Goal: Complete application form: Complete application form

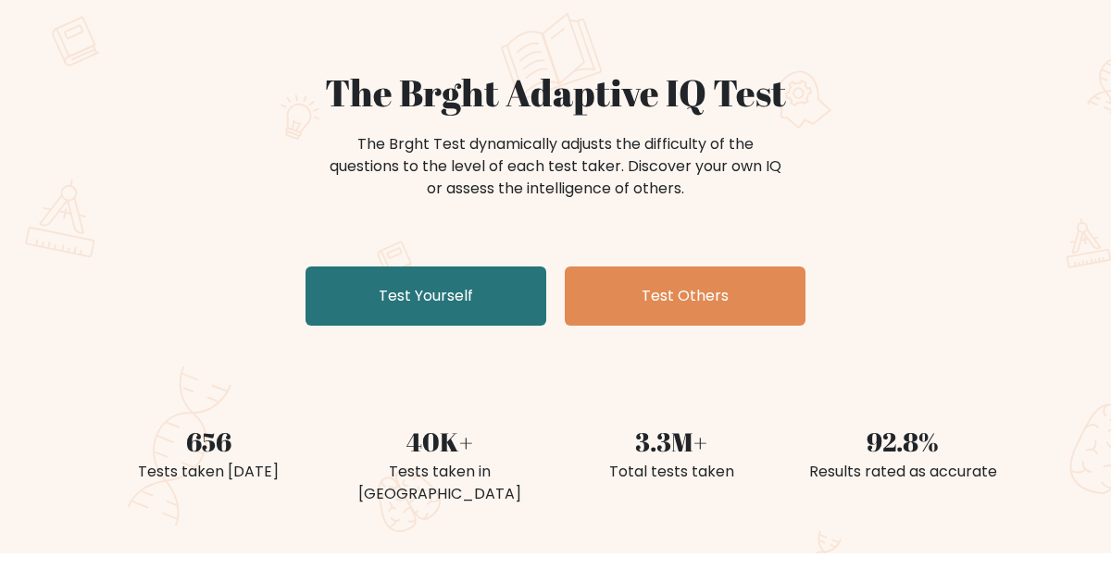
scroll to position [133, 0]
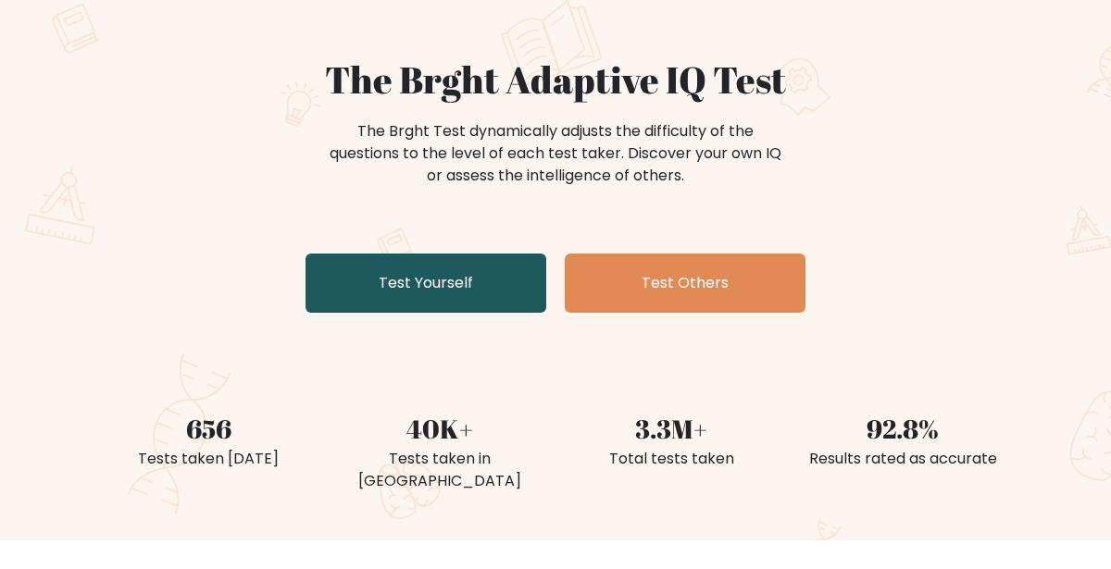
click at [461, 271] on link "Test Yourself" at bounding box center [425, 283] width 241 height 59
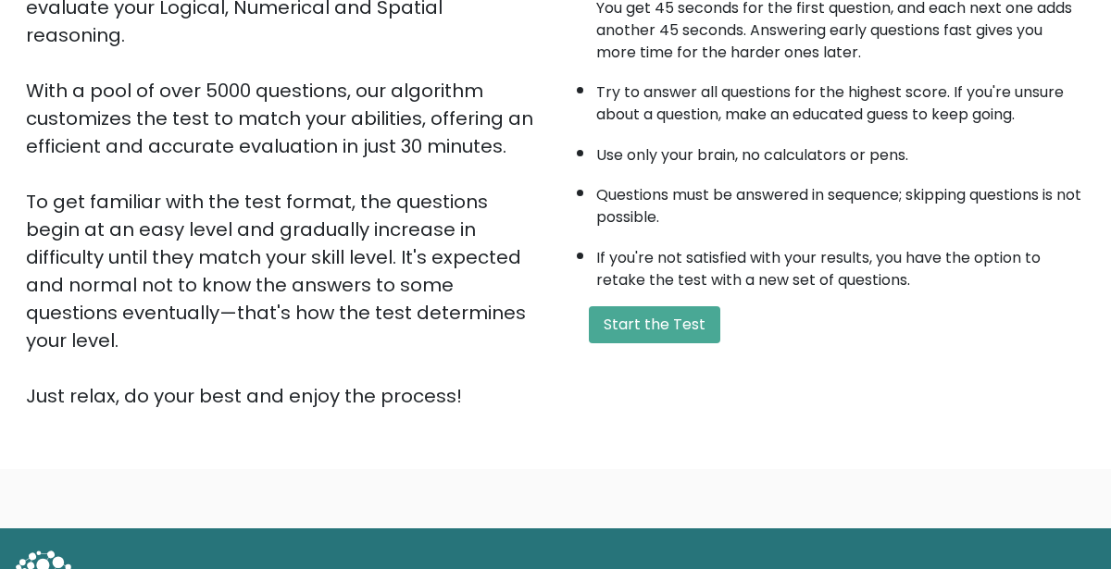
scroll to position [259, 0]
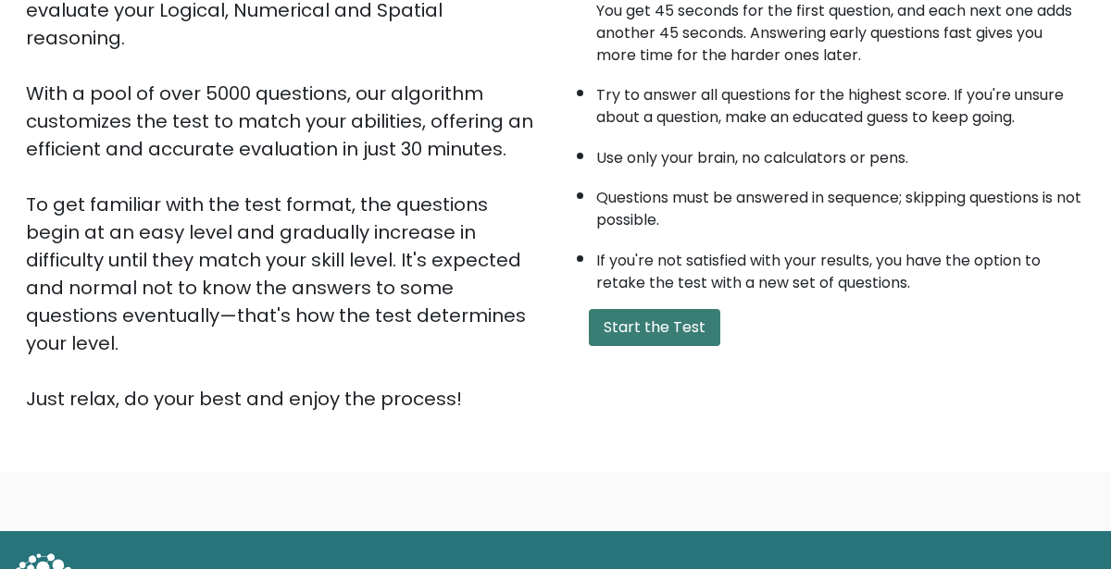
click at [623, 325] on button "Start the Test" at bounding box center [654, 327] width 131 height 37
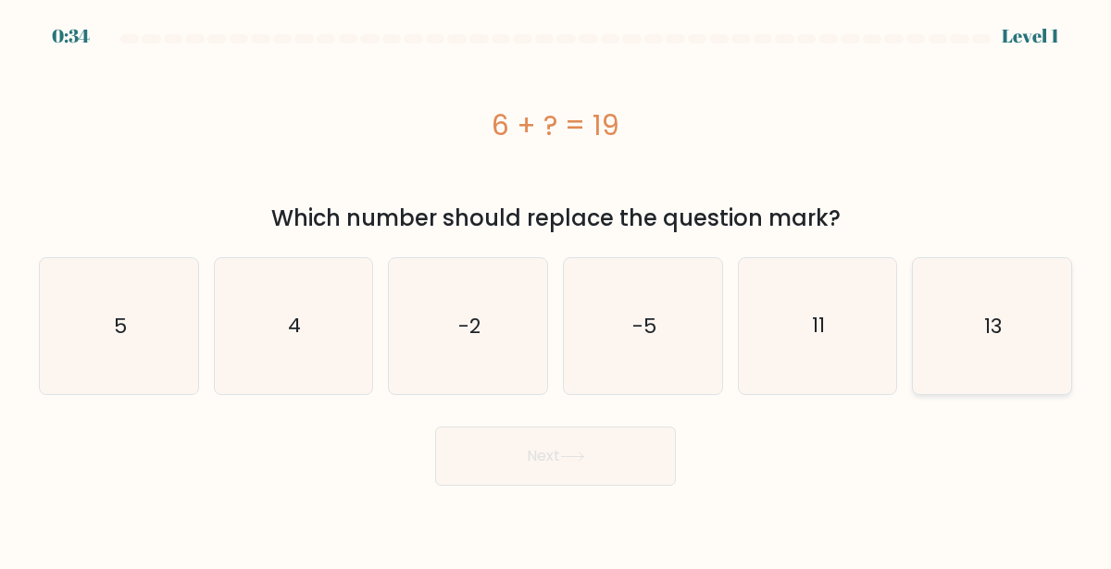
click at [966, 324] on icon "13" at bounding box center [992, 326] width 136 height 136
click at [556, 290] on input "f. 13" at bounding box center [555, 287] width 1 height 5
radio input "true"
click at [582, 477] on button "Next" at bounding box center [555, 456] width 241 height 59
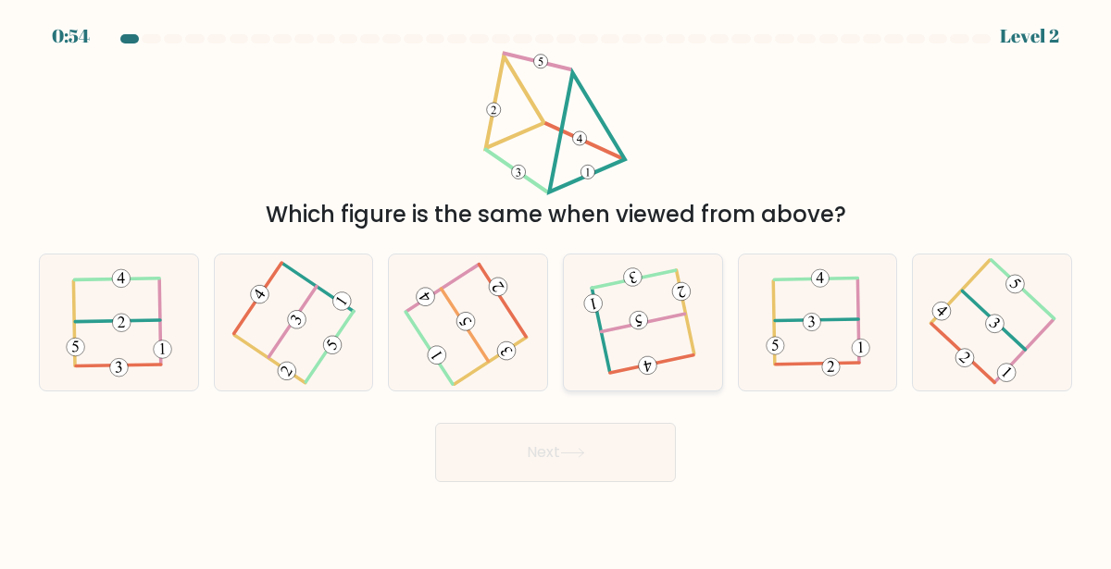
click at [675, 352] on icon at bounding box center [642, 322] width 107 height 108
click at [556, 290] on input "d." at bounding box center [555, 287] width 1 height 5
radio input "true"
click at [604, 444] on button "Next" at bounding box center [555, 452] width 241 height 59
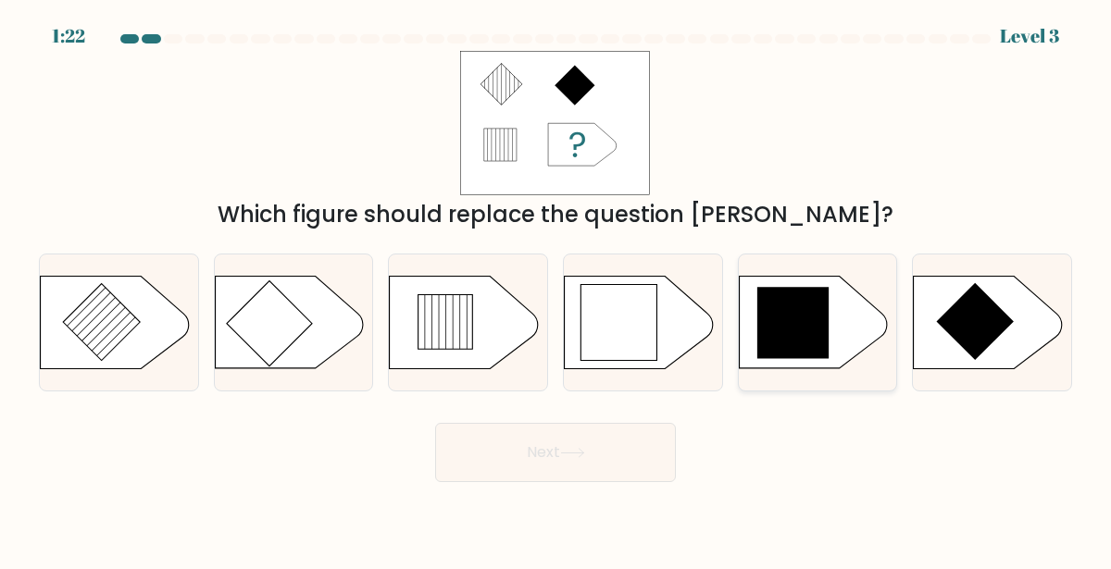
click at [833, 351] on icon at bounding box center [813, 323] width 148 height 93
click at [556, 290] on input "e." at bounding box center [555, 287] width 1 height 5
radio input "true"
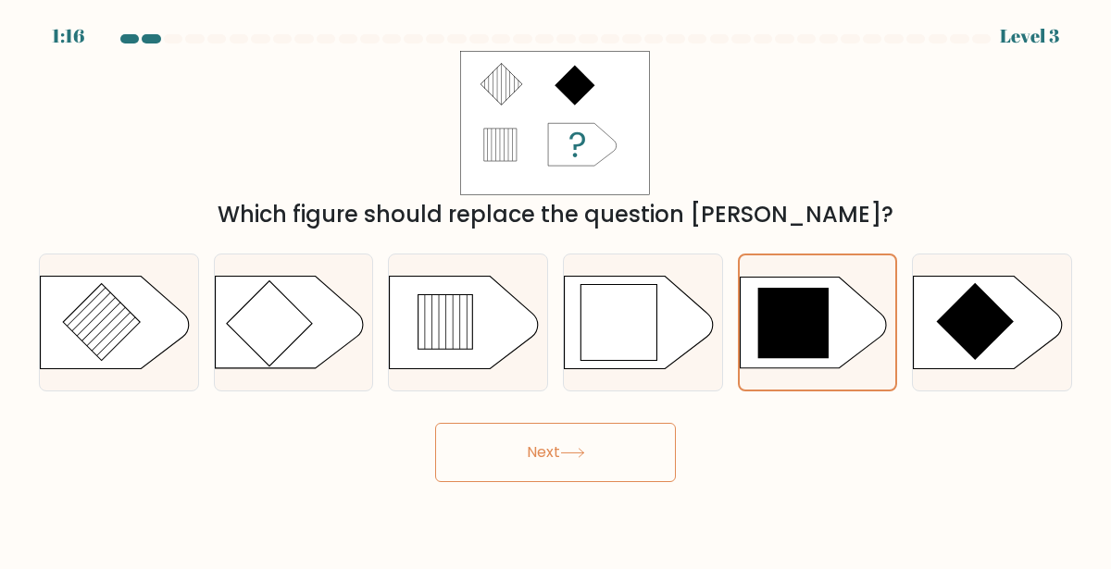
click at [612, 455] on button "Next" at bounding box center [555, 452] width 241 height 59
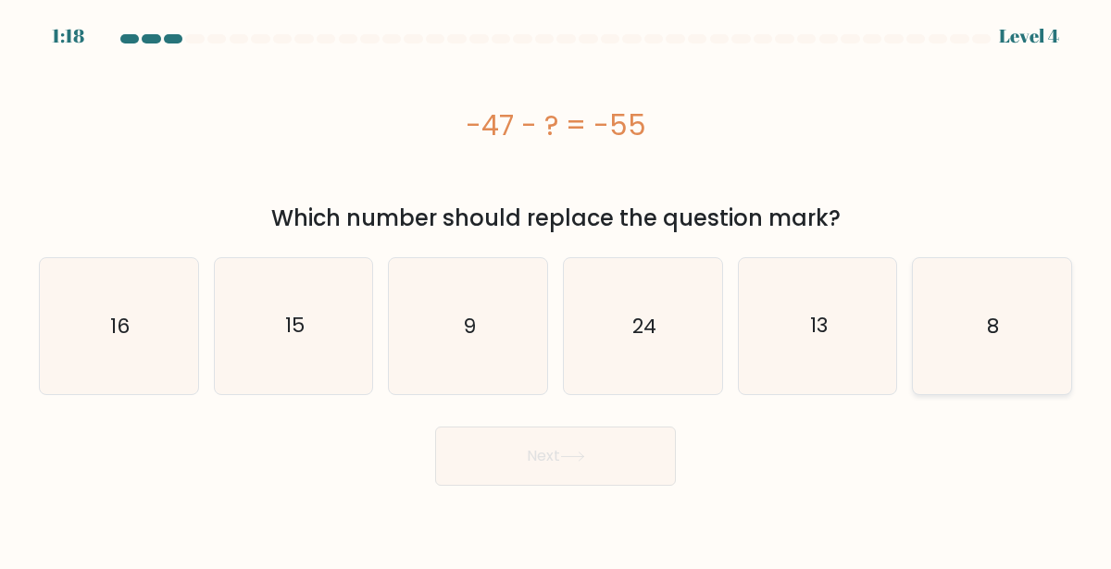
click at [990, 314] on text "8" at bounding box center [994, 326] width 12 height 29
click at [556, 290] on input "f. 8" at bounding box center [555, 287] width 1 height 5
radio input "true"
click at [520, 454] on button "Next" at bounding box center [555, 456] width 241 height 59
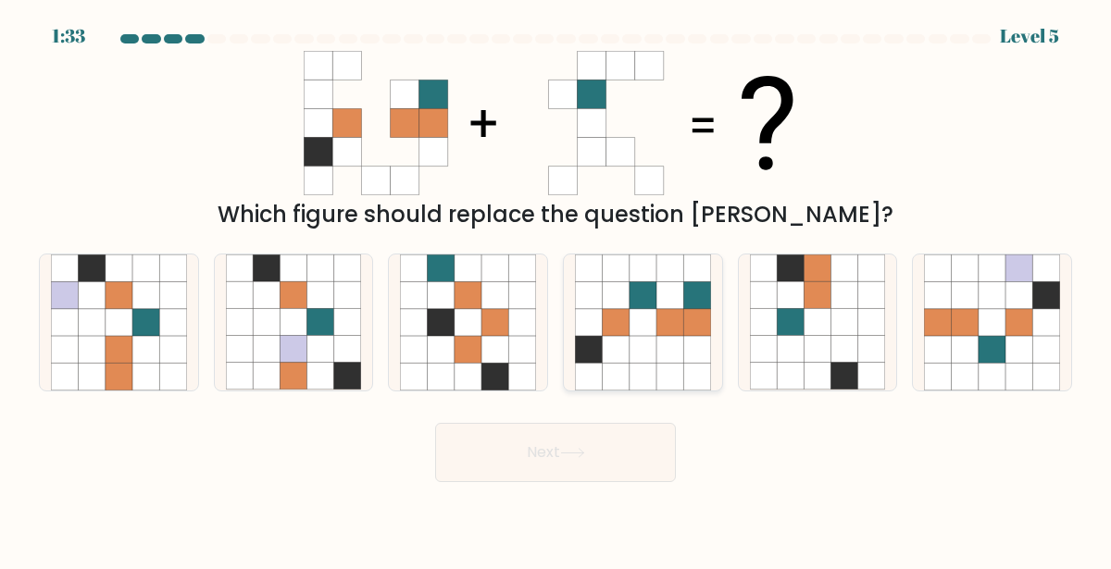
click at [633, 345] on icon at bounding box center [642, 349] width 27 height 27
click at [556, 290] on input "d." at bounding box center [555, 287] width 1 height 5
radio input "true"
click at [567, 450] on icon at bounding box center [572, 453] width 25 height 10
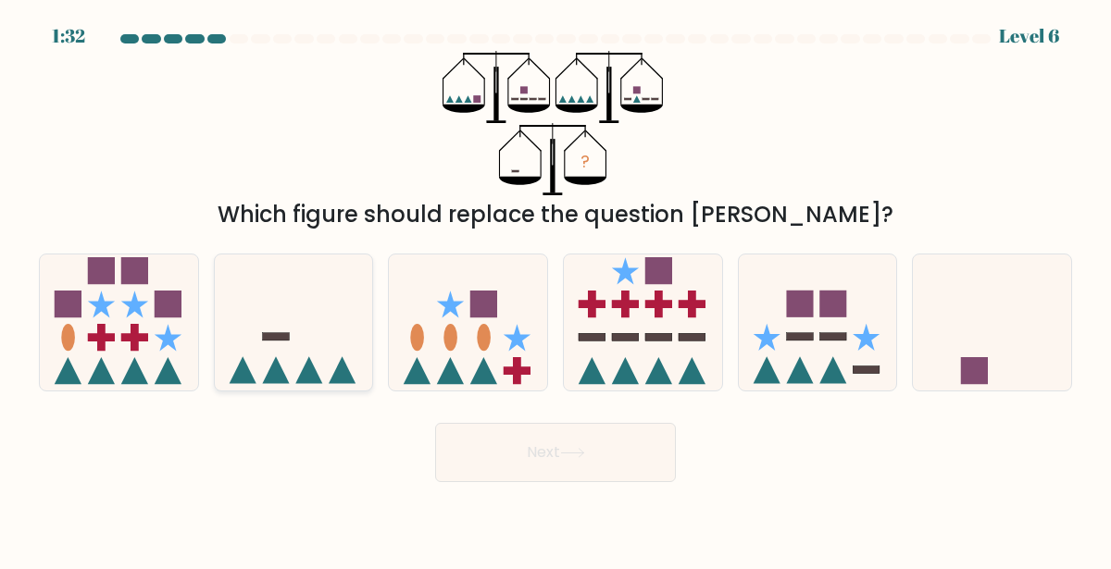
click at [314, 346] on icon at bounding box center [294, 322] width 158 height 131
click at [555, 290] on input "b." at bounding box center [555, 287] width 1 height 5
radio input "true"
click at [579, 447] on button "Next" at bounding box center [555, 452] width 241 height 59
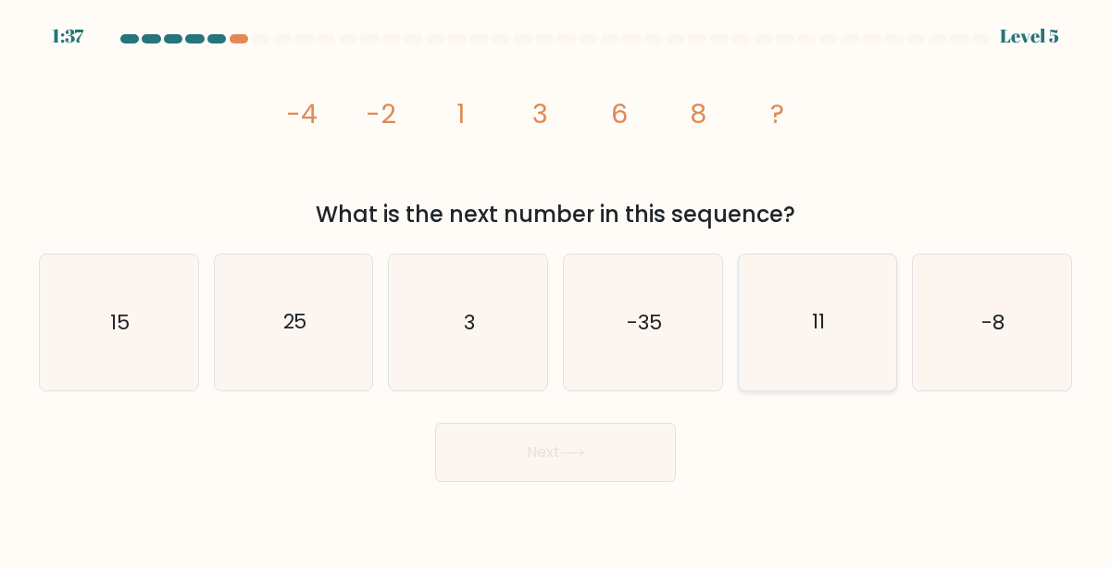
click at [798, 325] on icon "11" at bounding box center [818, 323] width 136 height 136
click at [556, 290] on input "e. 11" at bounding box center [555, 287] width 1 height 5
radio input "true"
click at [577, 470] on button "Next" at bounding box center [555, 452] width 241 height 59
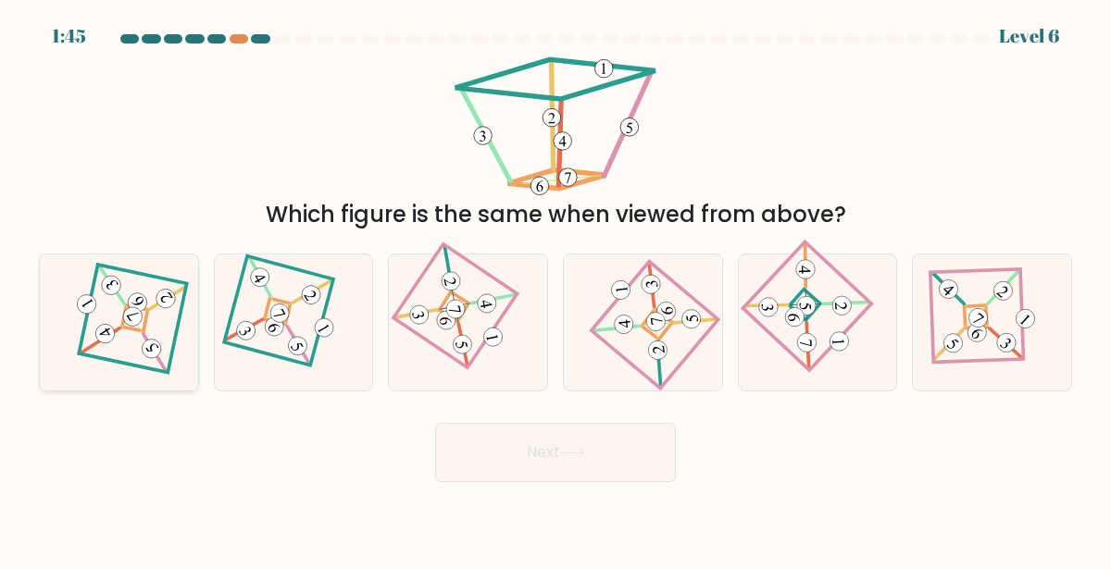
click at [125, 337] on icon at bounding box center [118, 322] width 94 height 108
click at [555, 290] on input "a." at bounding box center [555, 287] width 1 height 5
radio input "true"
click at [498, 443] on button "Next" at bounding box center [555, 452] width 241 height 59
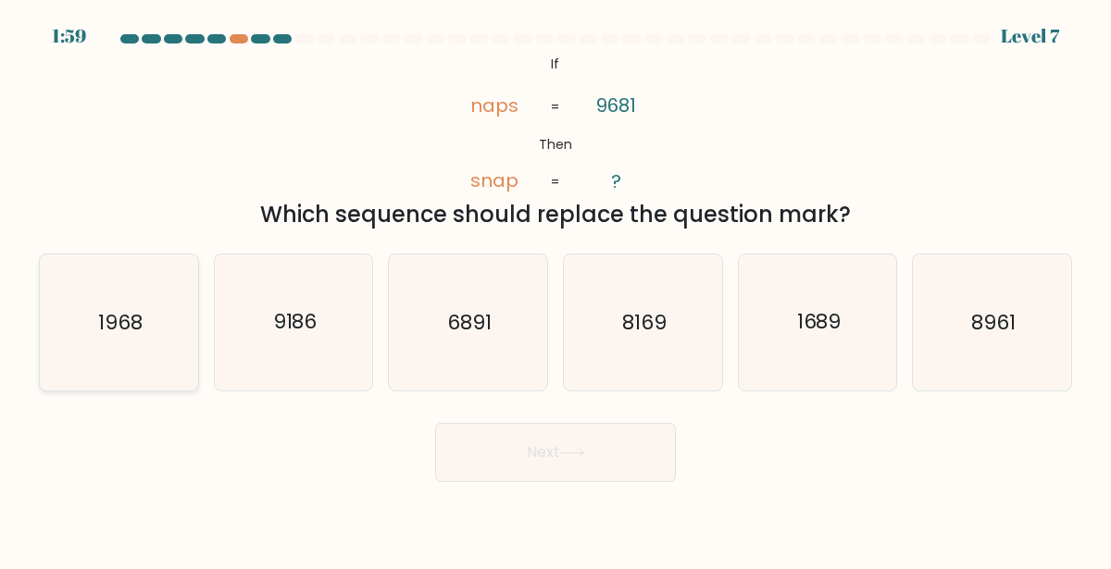
click at [91, 314] on icon "1968" at bounding box center [119, 323] width 136 height 136
click at [555, 290] on input "a. 1968" at bounding box center [555, 287] width 1 height 5
radio input "true"
click at [484, 451] on button "Next" at bounding box center [555, 452] width 241 height 59
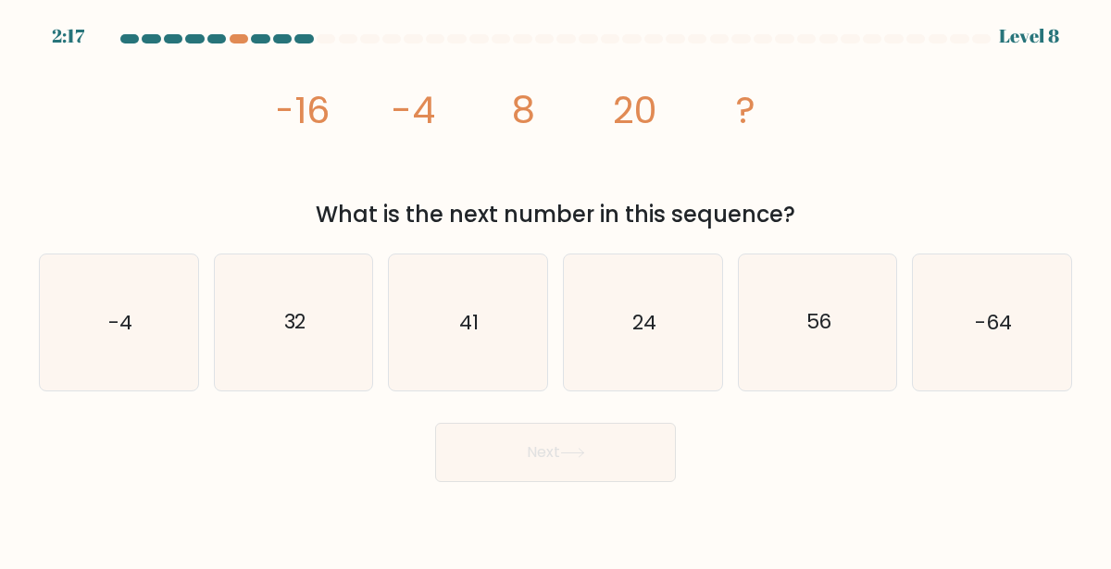
click at [235, 32] on div "2:17 Level 8" at bounding box center [555, 25] width 1111 height 50
click at [238, 40] on div at bounding box center [239, 38] width 19 height 9
click at [297, 301] on icon "32" at bounding box center [294, 323] width 136 height 136
click at [555, 290] on input "b. 32" at bounding box center [555, 287] width 1 height 5
radio input "true"
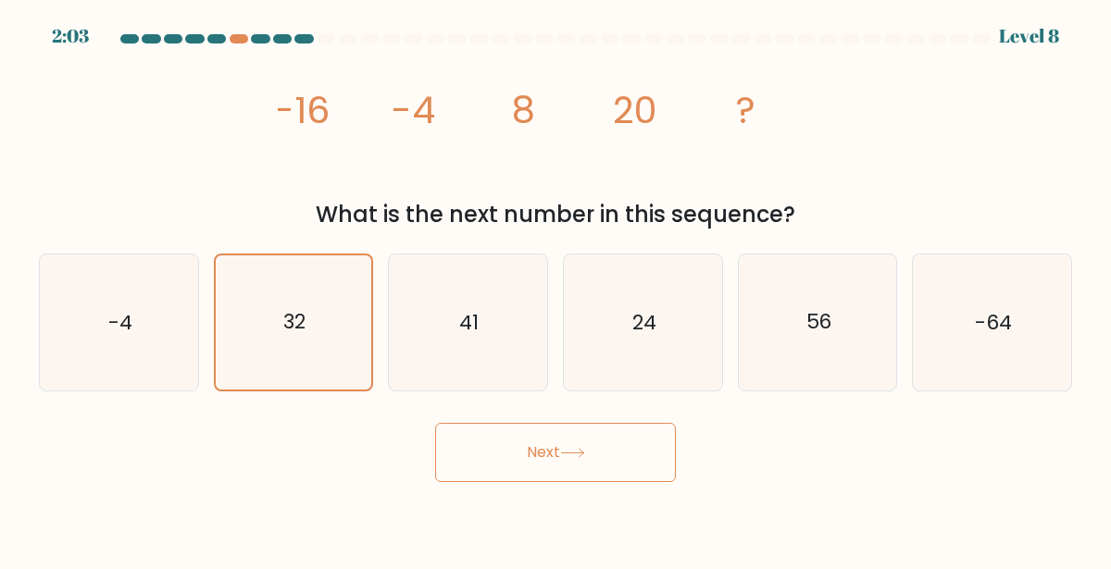
click at [529, 453] on button "Next" at bounding box center [555, 452] width 241 height 59
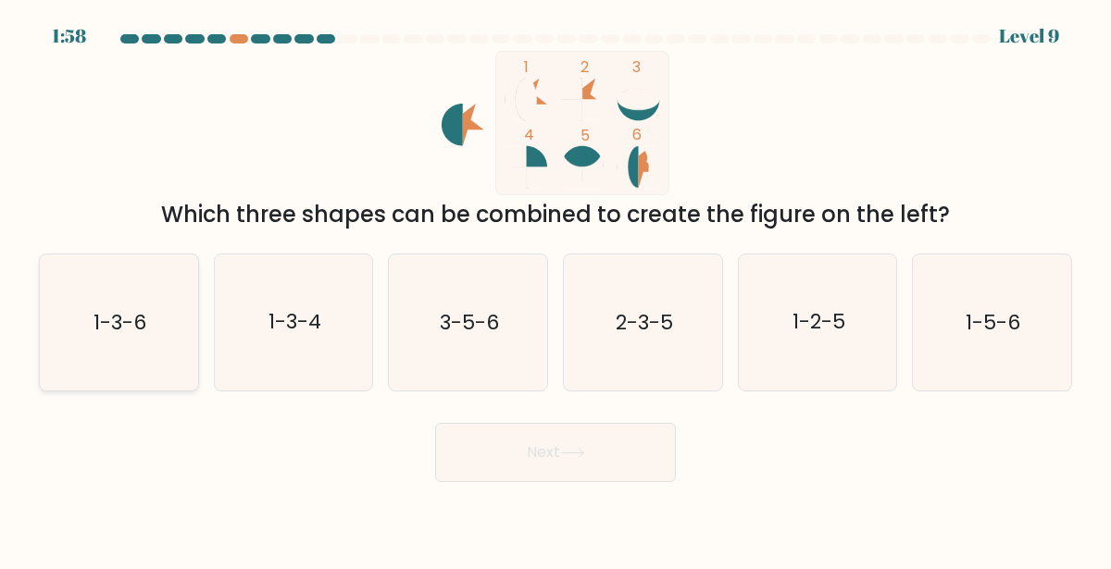
click at [127, 350] on icon "1-3-6" at bounding box center [119, 323] width 136 height 136
click at [555, 290] on input "a. 1-3-6" at bounding box center [555, 287] width 1 height 5
radio input "true"
click at [470, 455] on button "Next" at bounding box center [555, 452] width 241 height 59
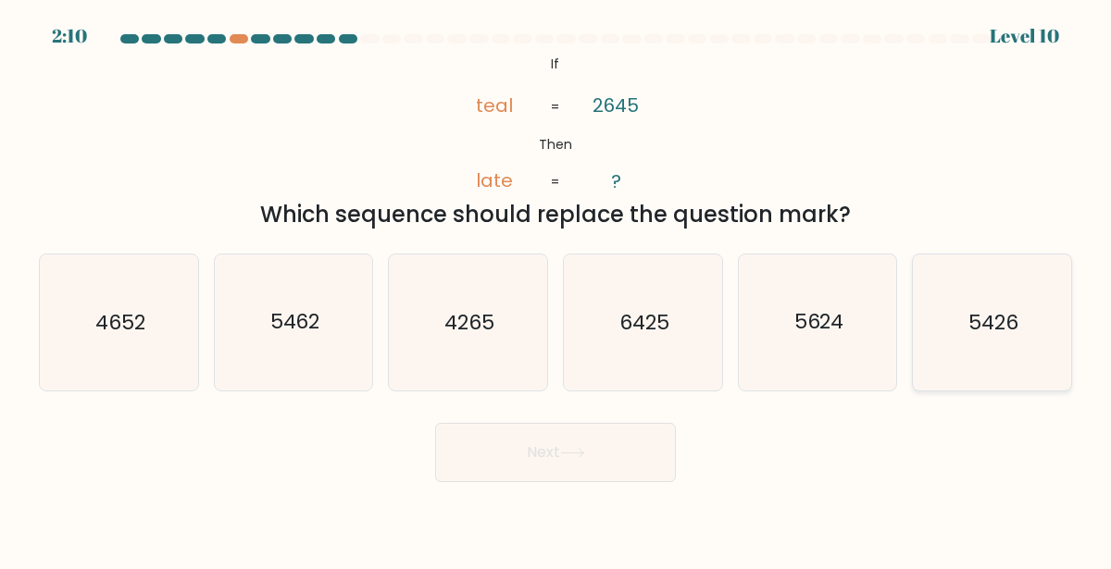
click at [941, 347] on icon "5426" at bounding box center [992, 323] width 136 height 136
click at [556, 290] on input "f. 5426" at bounding box center [555, 287] width 1 height 5
radio input "true"
click at [581, 484] on body "2:09 Level 10 ?" at bounding box center [555, 284] width 1111 height 569
click at [575, 471] on button "Next" at bounding box center [555, 452] width 241 height 59
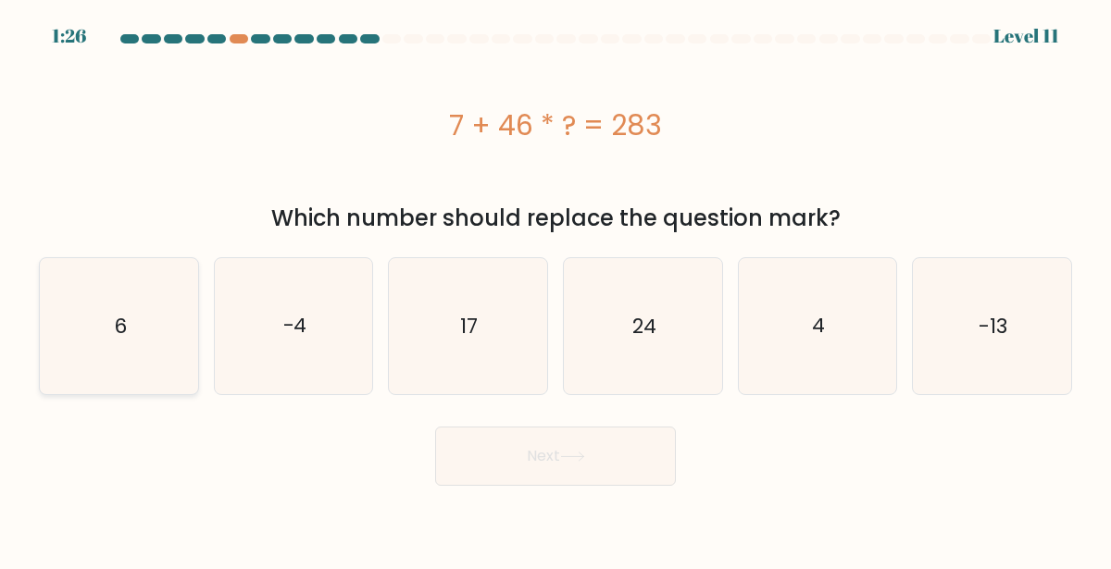
click at [124, 287] on icon "6" at bounding box center [119, 326] width 136 height 136
click at [555, 287] on input "a. 6" at bounding box center [555, 287] width 1 height 5
radio input "true"
click at [528, 472] on button "Next" at bounding box center [555, 456] width 241 height 59
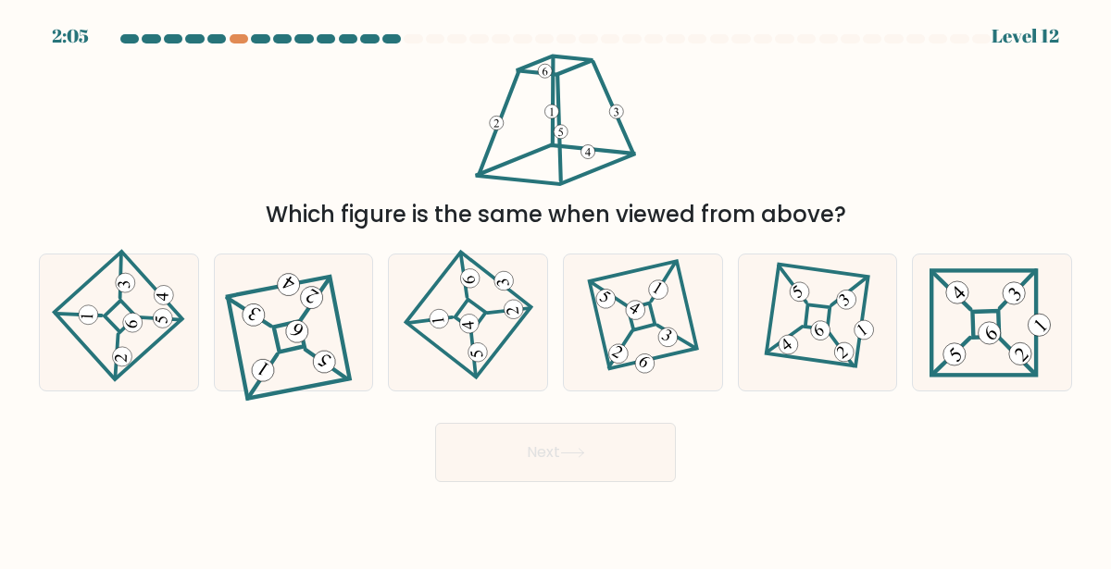
click at [464, 453] on button "Next" at bounding box center [555, 452] width 241 height 59
click at [269, 476] on div "Next" at bounding box center [555, 448] width 1055 height 68
click at [180, 376] on div at bounding box center [119, 323] width 160 height 138
click at [555, 290] on input "a." at bounding box center [555, 287] width 1 height 5
radio input "true"
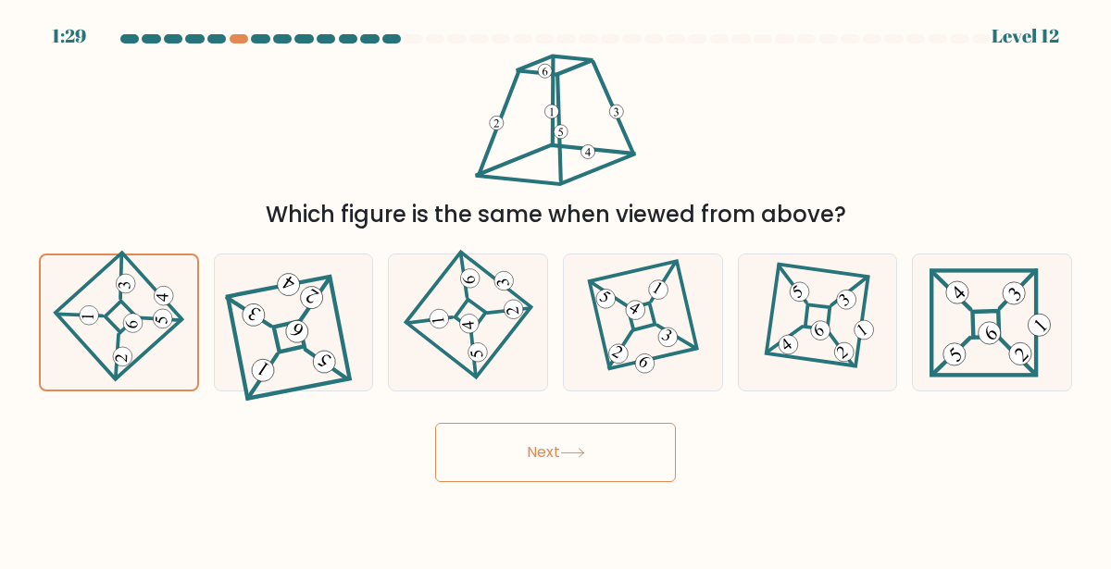
click at [579, 469] on button "Next" at bounding box center [555, 452] width 241 height 59
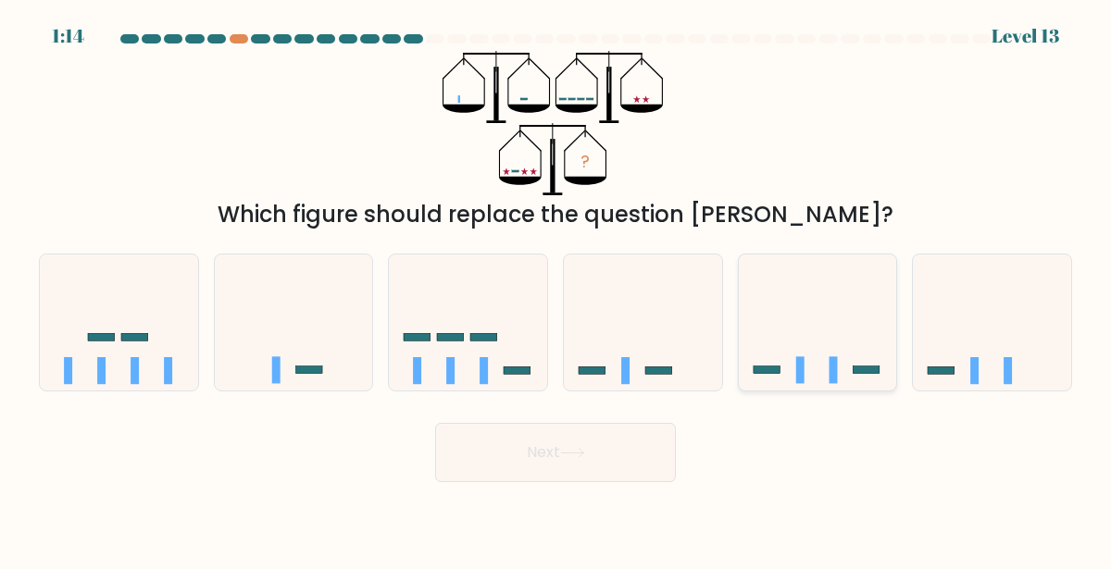
click at [797, 268] on icon at bounding box center [818, 322] width 158 height 131
click at [556, 285] on input "e." at bounding box center [555, 287] width 1 height 5
radio input "true"
click at [623, 447] on button "Next" at bounding box center [555, 452] width 241 height 59
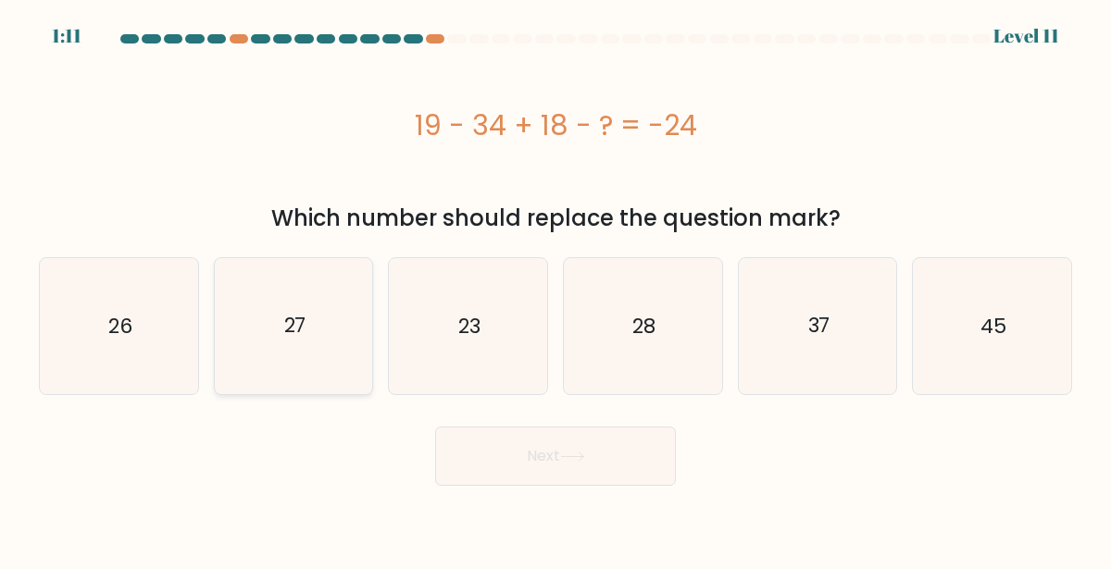
click at [255, 268] on icon "27" at bounding box center [294, 326] width 136 height 136
click at [555, 285] on input "b. 27" at bounding box center [555, 287] width 1 height 5
radio input "true"
click at [506, 473] on button "Next" at bounding box center [555, 456] width 241 height 59
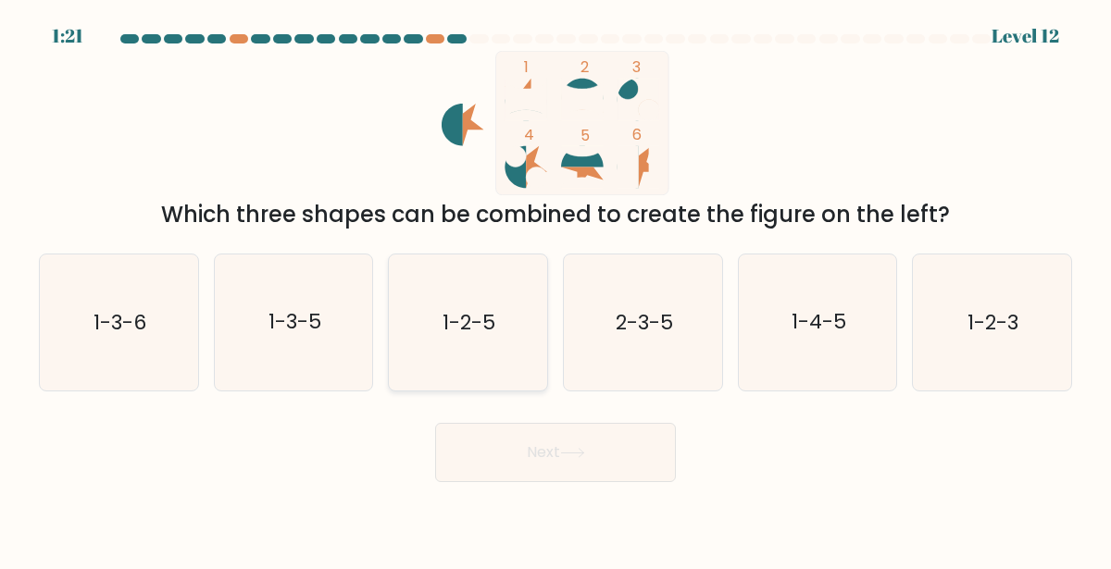
click at [432, 350] on icon "1-2-5" at bounding box center [468, 323] width 136 height 136
click at [555, 290] on input "c. 1-2-5" at bounding box center [555, 287] width 1 height 5
radio input "true"
click at [523, 441] on button "Next" at bounding box center [555, 452] width 241 height 59
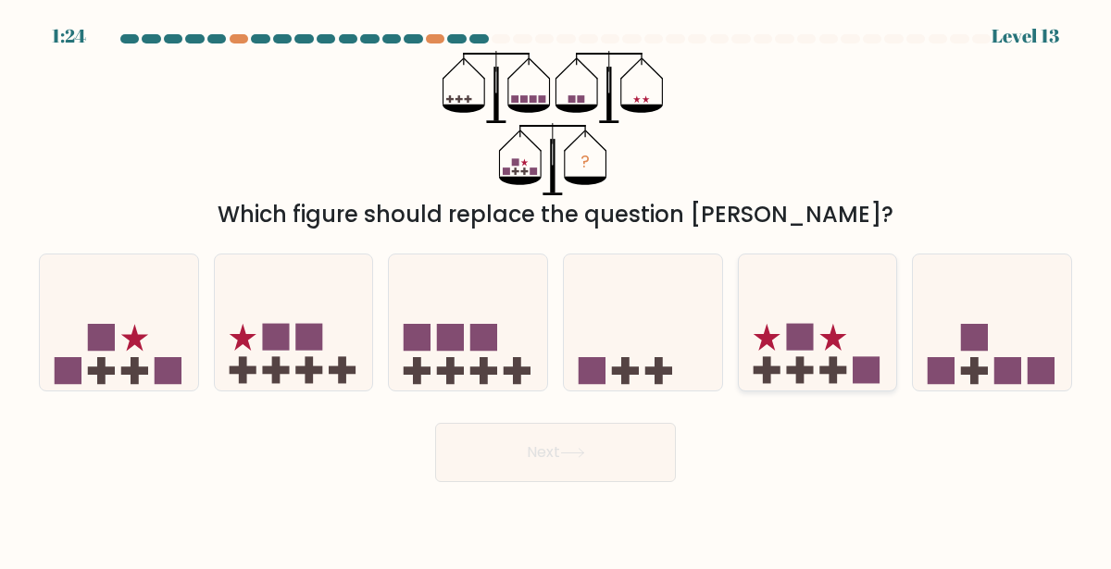
click at [843, 360] on icon at bounding box center [818, 322] width 158 height 131
click at [556, 290] on input "e." at bounding box center [555, 287] width 1 height 5
radio input "true"
click at [574, 467] on button "Next" at bounding box center [555, 452] width 241 height 59
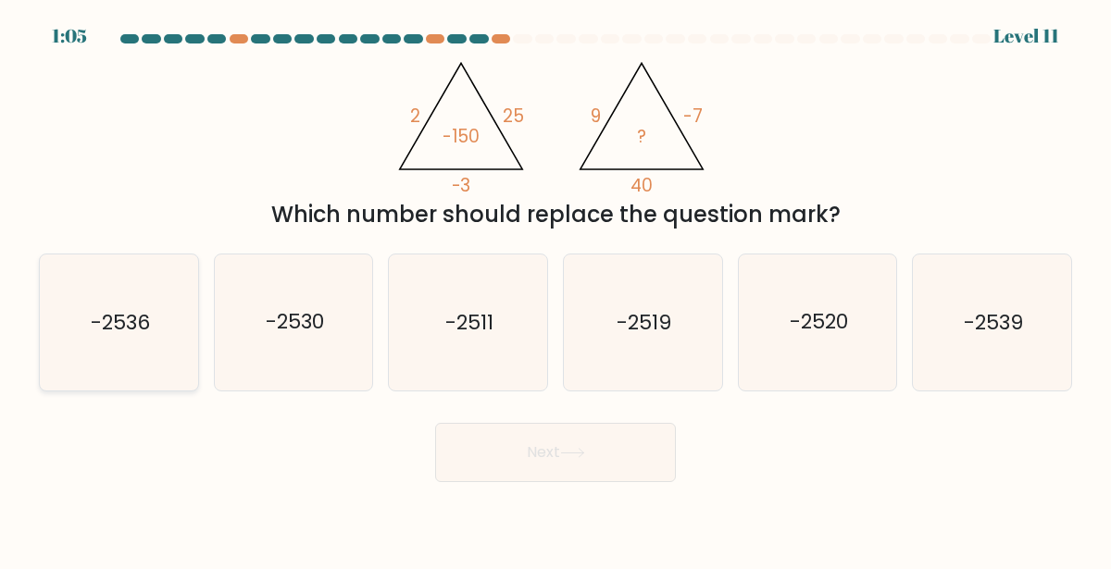
click at [146, 330] on text "-2536" at bounding box center [120, 322] width 59 height 29
click at [555, 290] on input "a. -2536" at bounding box center [555, 287] width 1 height 5
radio input "true"
click at [649, 442] on button "Next" at bounding box center [555, 452] width 241 height 59
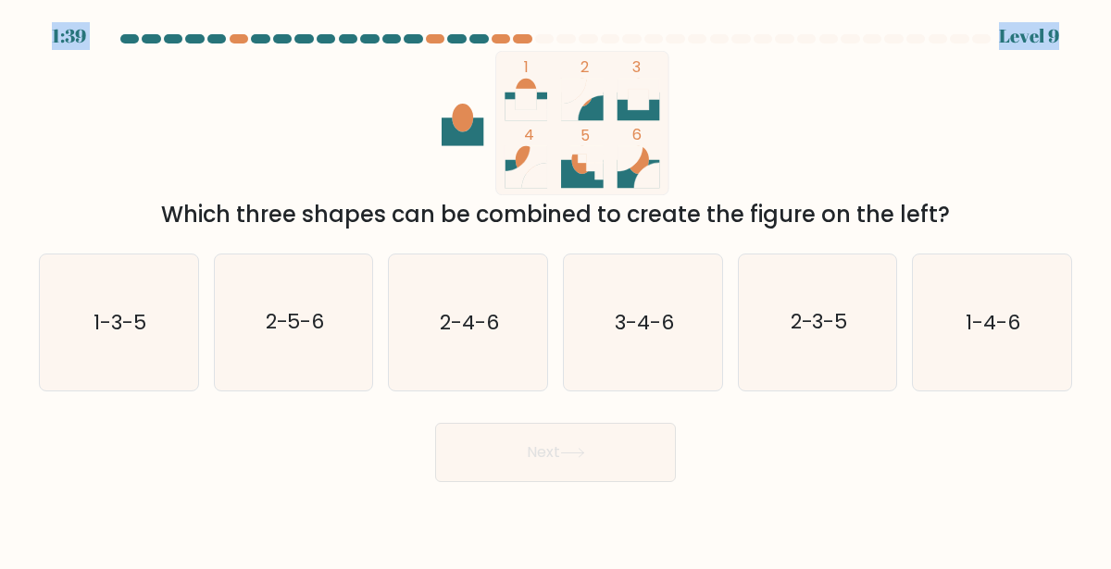
drag, startPoint x: 800, startPoint y: 31, endPoint x: 726, endPoint y: 43, distance: 74.9
click at [726, 43] on body "1:39 Level 9" at bounding box center [555, 284] width 1111 height 569
click at [840, 109] on div "1 2 3 4 5 6 Which three shapes can be combined to create the figure on the left?" at bounding box center [555, 141] width 1055 height 181
click at [437, 321] on icon "2-4-6" at bounding box center [468, 323] width 136 height 136
click at [555, 290] on input "c. 2-4-6" at bounding box center [555, 287] width 1 height 5
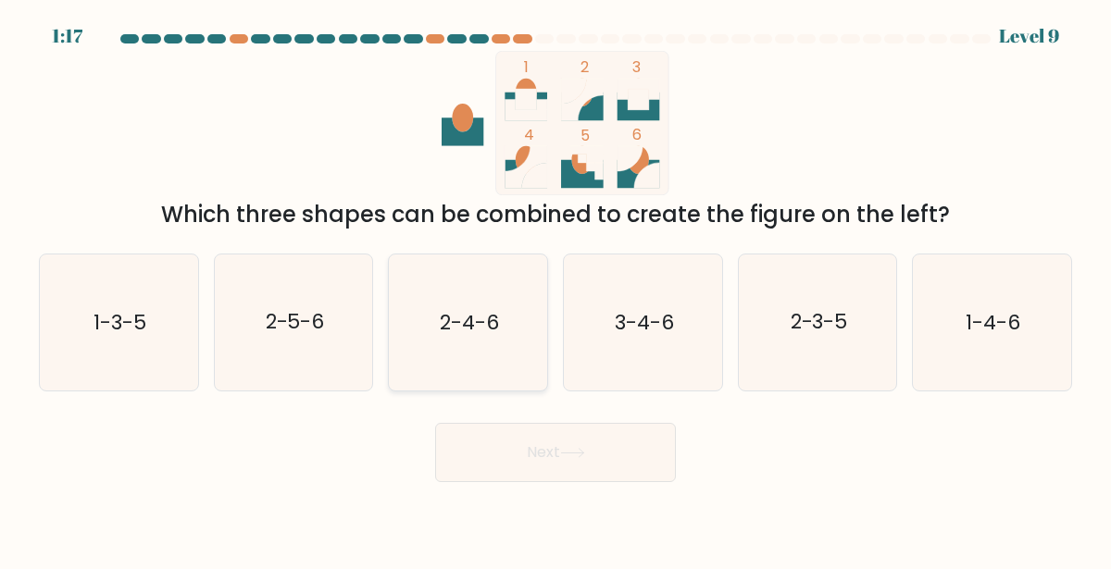
radio input "true"
click at [546, 440] on button "Next" at bounding box center [555, 452] width 241 height 59
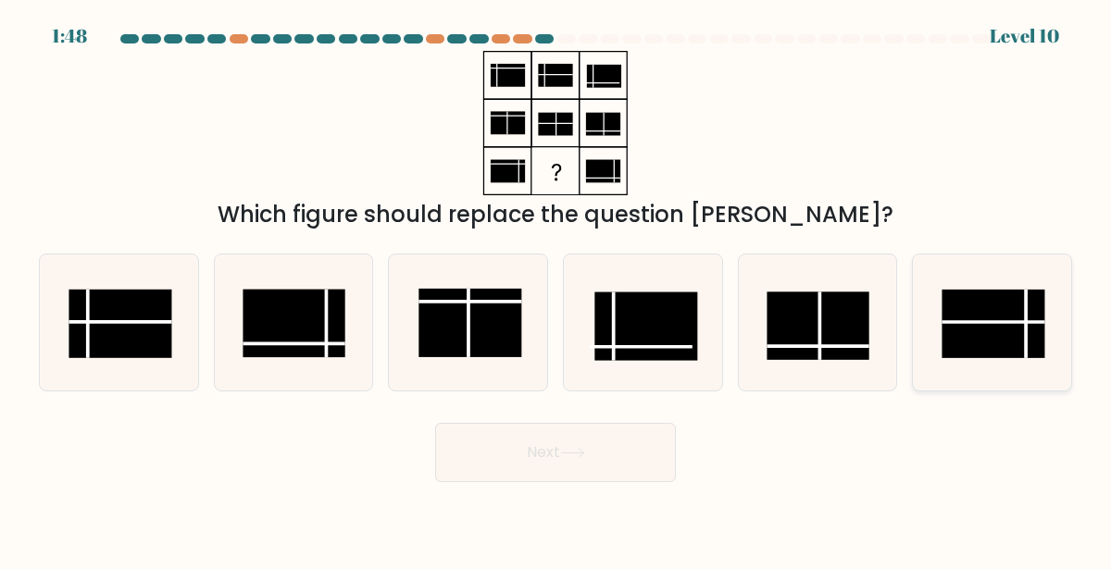
click at [973, 347] on rect at bounding box center [993, 324] width 103 height 68
click at [556, 290] on input "f." at bounding box center [555, 287] width 1 height 5
radio input "true"
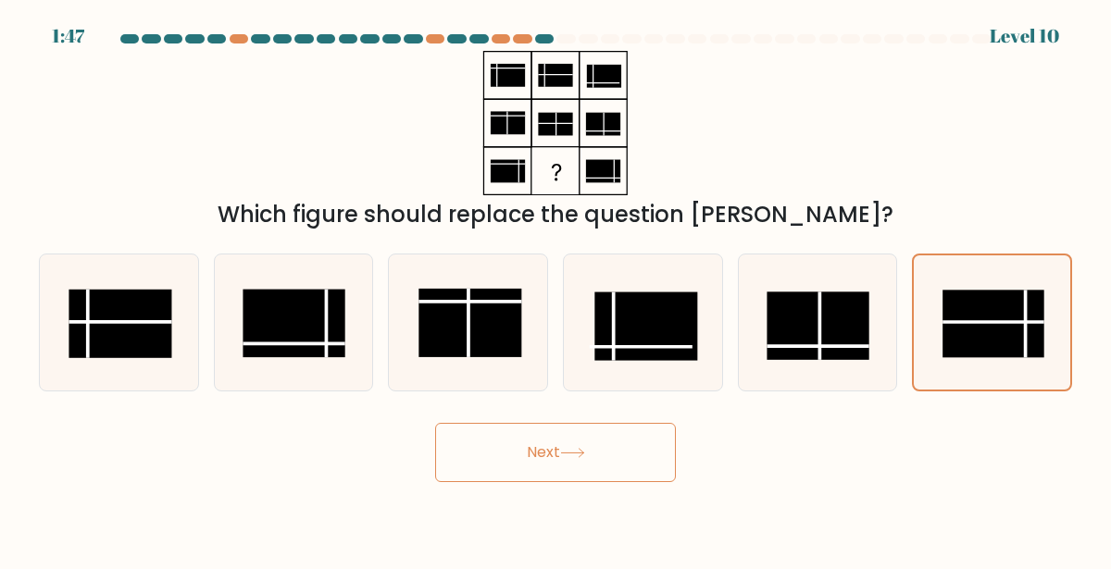
click at [608, 457] on button "Next" at bounding box center [555, 452] width 241 height 59
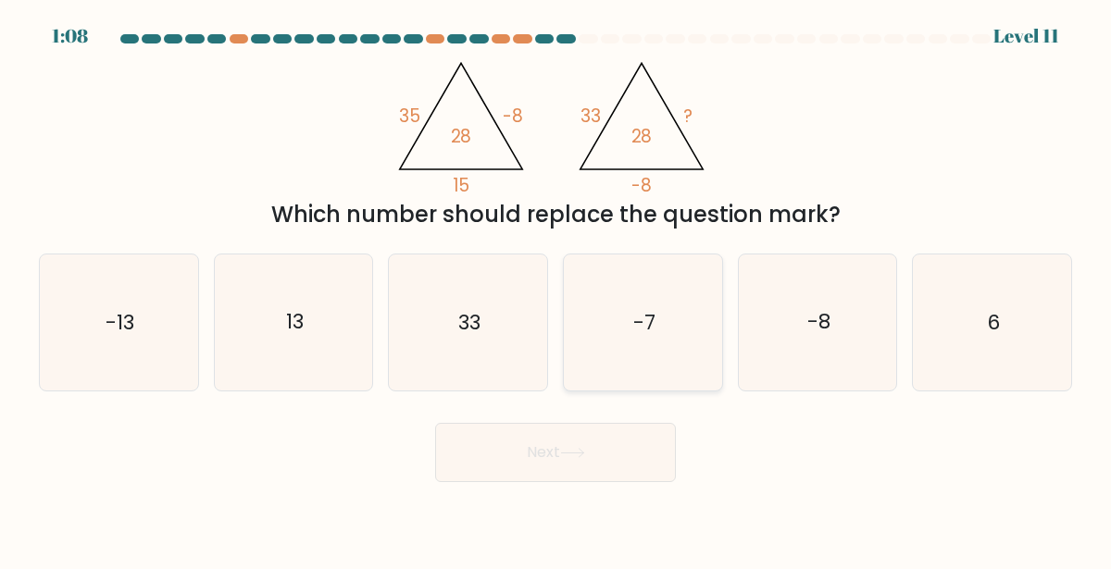
click at [622, 355] on icon "-7" at bounding box center [643, 323] width 136 height 136
click at [556, 290] on input "d. -7" at bounding box center [555, 287] width 1 height 5
radio input "true"
click at [516, 460] on button "Next" at bounding box center [555, 452] width 241 height 59
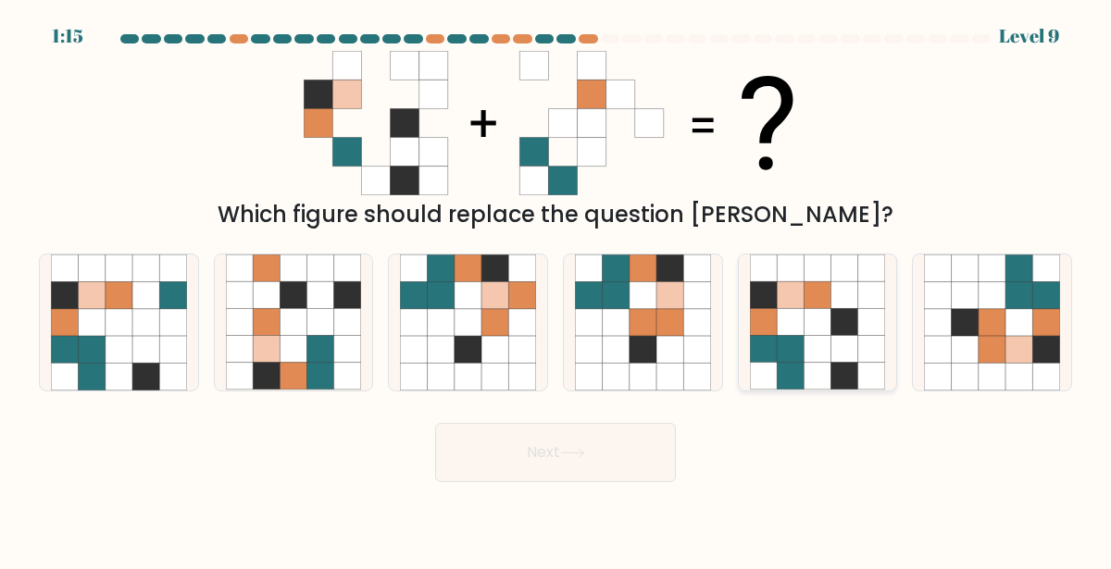
click at [835, 357] on icon at bounding box center [844, 349] width 27 height 27
click at [556, 290] on input "e." at bounding box center [555, 287] width 1 height 5
radio input "true"
click at [560, 466] on button "Next" at bounding box center [555, 452] width 241 height 59
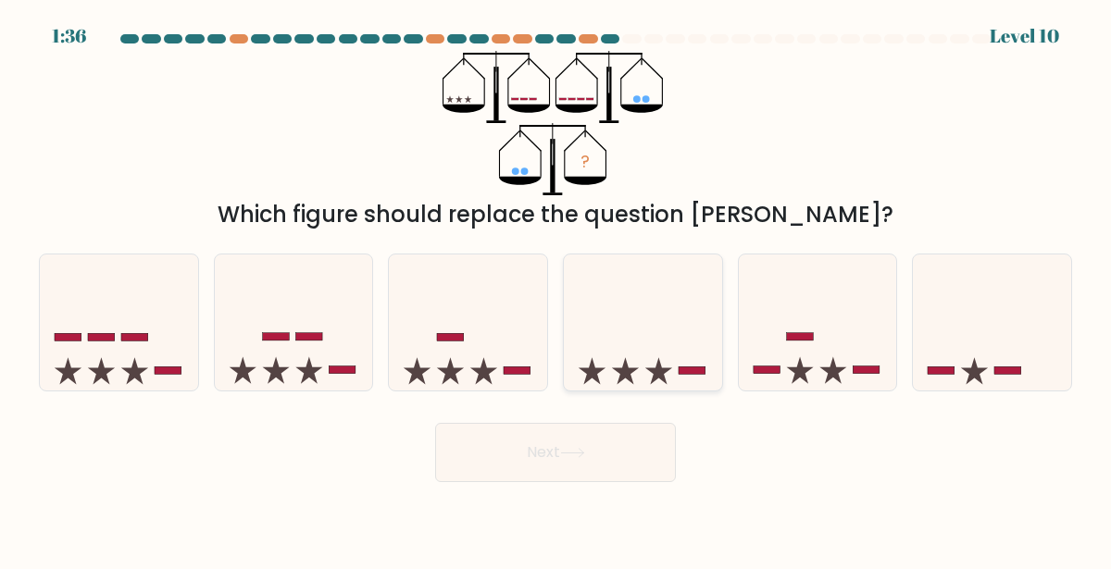
click at [703, 363] on icon at bounding box center [643, 322] width 158 height 131
click at [556, 290] on input "d." at bounding box center [555, 287] width 1 height 5
radio input "true"
click at [585, 450] on icon at bounding box center [572, 453] width 25 height 10
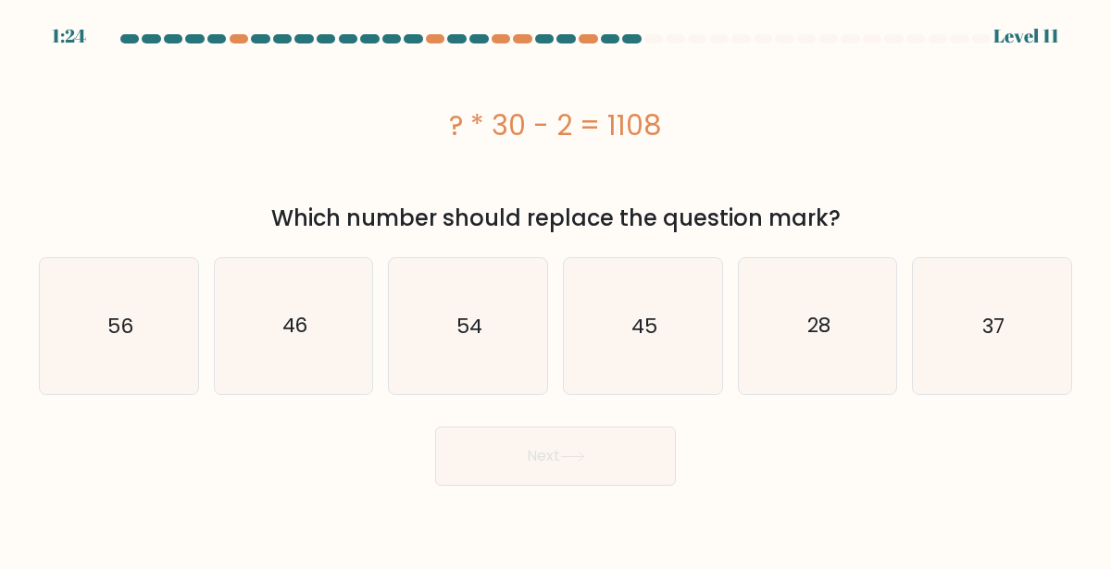
click at [1110, 419] on form "a." at bounding box center [555, 260] width 1111 height 452
click at [1110, 417] on form "a." at bounding box center [555, 260] width 1111 height 452
click at [1002, 360] on icon "37" at bounding box center [992, 326] width 136 height 136
click at [556, 290] on input "f. 37" at bounding box center [555, 287] width 1 height 5
radio input "true"
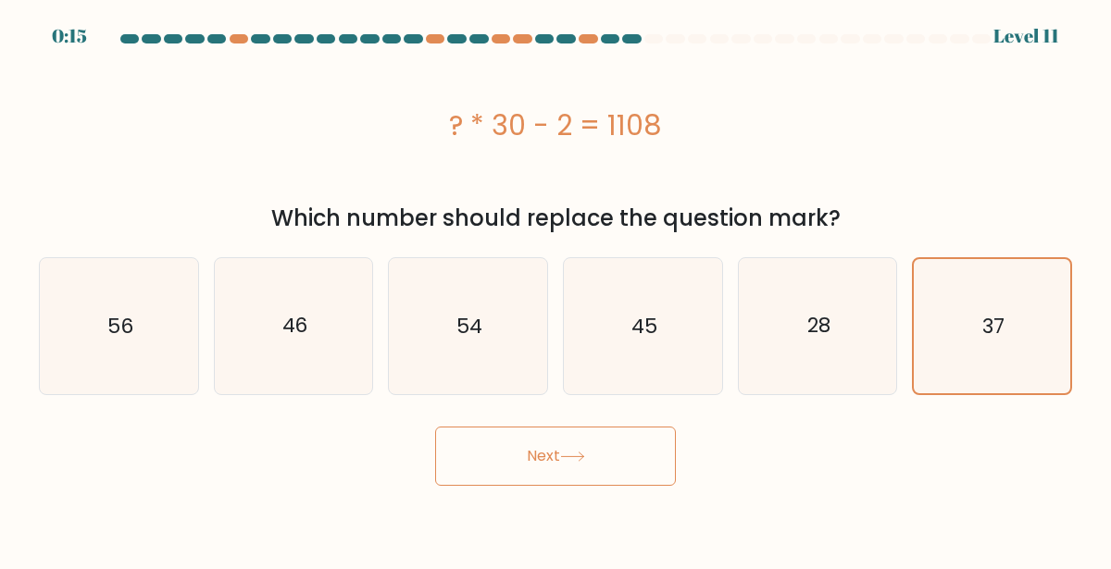
click at [536, 454] on button "Next" at bounding box center [555, 456] width 241 height 59
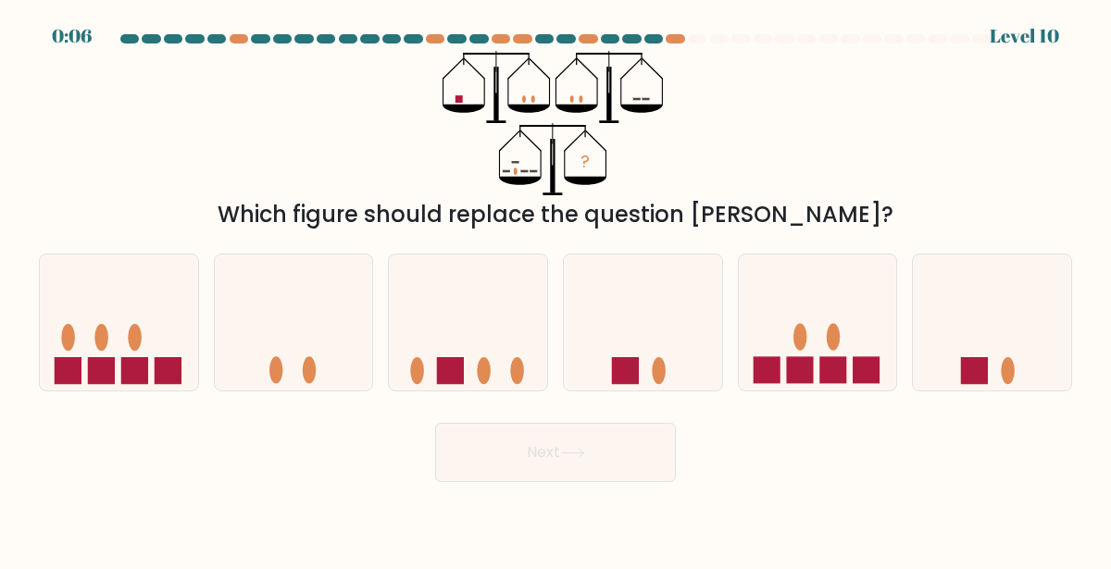
click at [325, 449] on div "Next" at bounding box center [555, 448] width 1055 height 68
click at [450, 321] on icon at bounding box center [468, 322] width 158 height 131
click at [555, 290] on input "c." at bounding box center [555, 287] width 1 height 5
radio input "true"
click at [525, 460] on button "Next" at bounding box center [555, 452] width 241 height 59
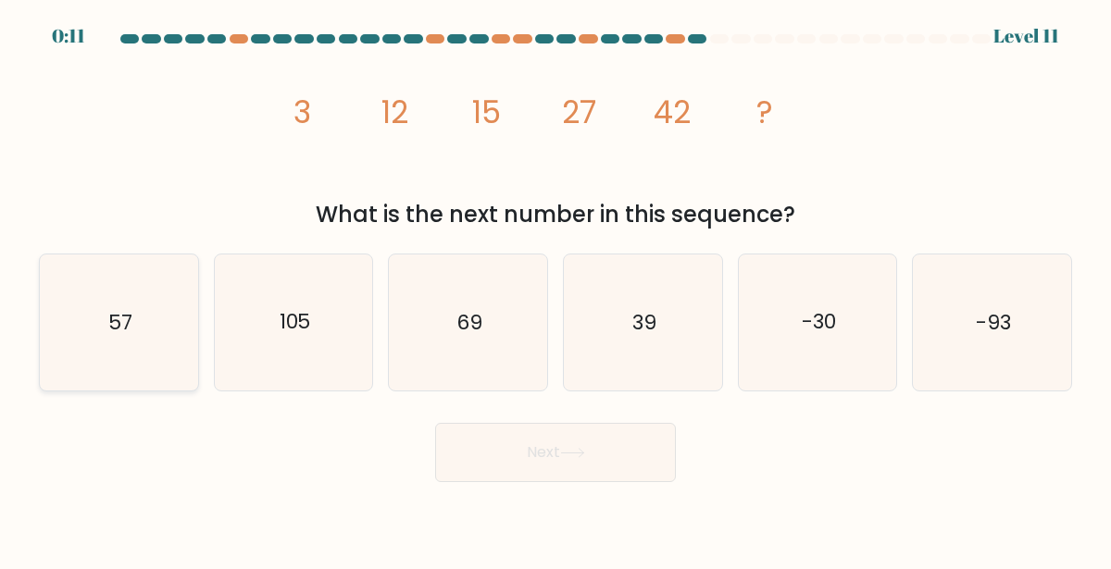
click at [82, 337] on icon "57" at bounding box center [119, 323] width 136 height 136
click at [555, 290] on input "a. 57" at bounding box center [555, 287] width 1 height 5
radio input "true"
click at [552, 457] on button "Next" at bounding box center [555, 452] width 241 height 59
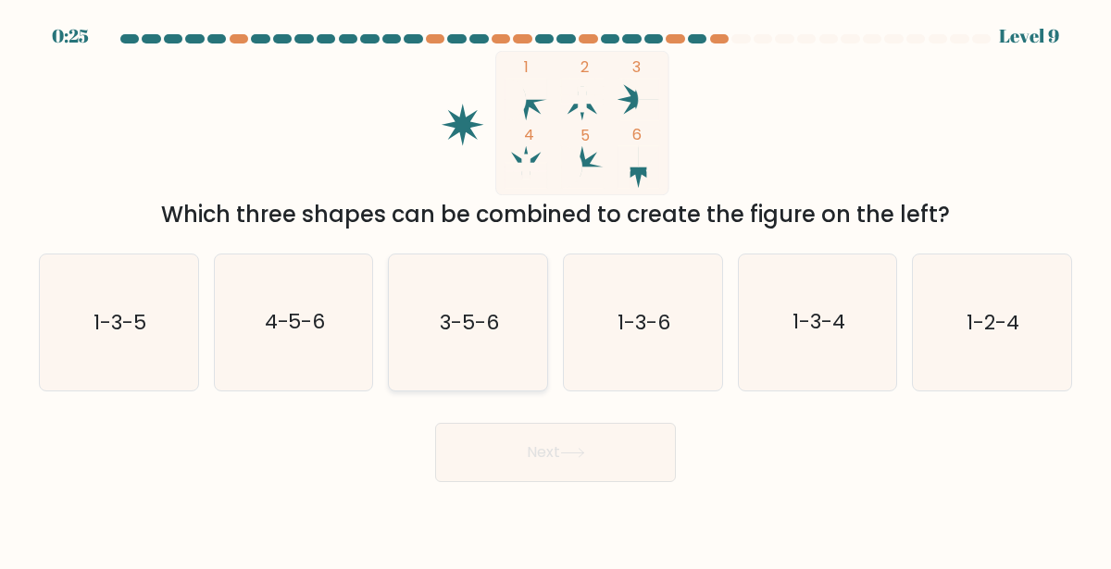
click at [395, 342] on div "3-5-6" at bounding box center [468, 323] width 160 height 138
click at [555, 290] on input "c. 3-5-6" at bounding box center [555, 287] width 1 height 5
radio input "true"
click at [547, 464] on button "Next" at bounding box center [555, 452] width 241 height 59
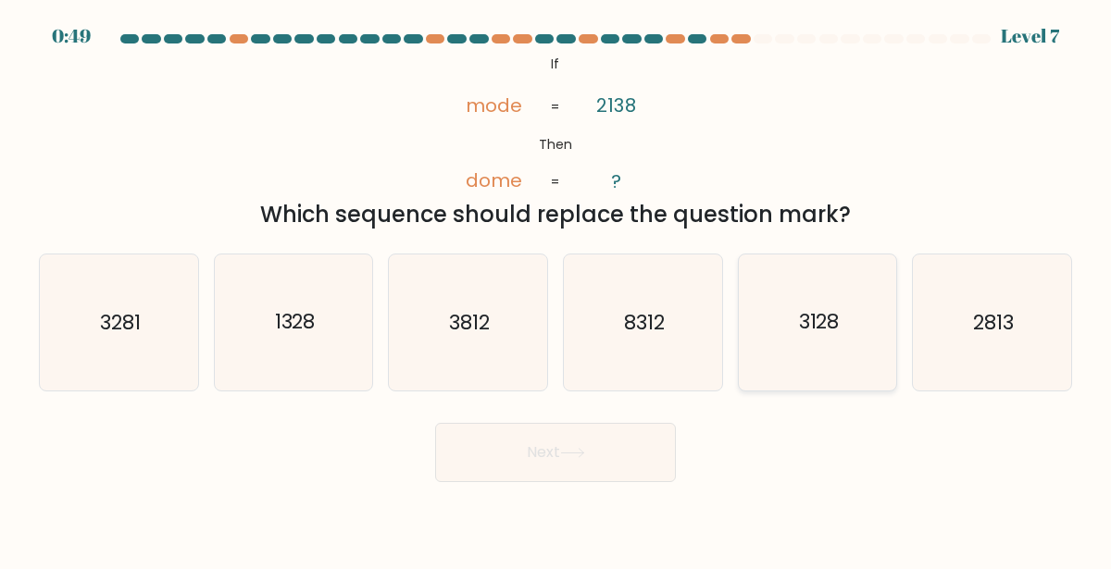
click at [775, 335] on icon "3128" at bounding box center [818, 323] width 136 height 136
click at [556, 290] on input "e. 3128" at bounding box center [555, 287] width 1 height 5
radio input "true"
click at [536, 441] on button "Next" at bounding box center [555, 452] width 241 height 59
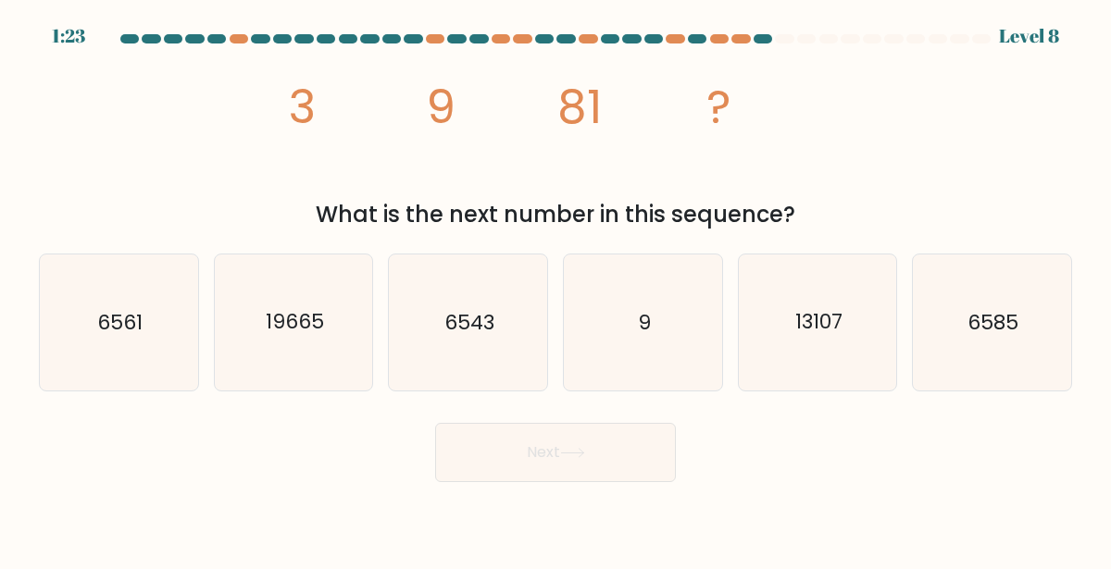
click at [287, 197] on div "image/svg+xml 3 9 81 ? What is the next number in this sequence?" at bounding box center [555, 141] width 1055 height 181
click at [145, 307] on icon "6561" at bounding box center [119, 323] width 136 height 136
click at [555, 290] on input "a. 6561" at bounding box center [555, 287] width 1 height 5
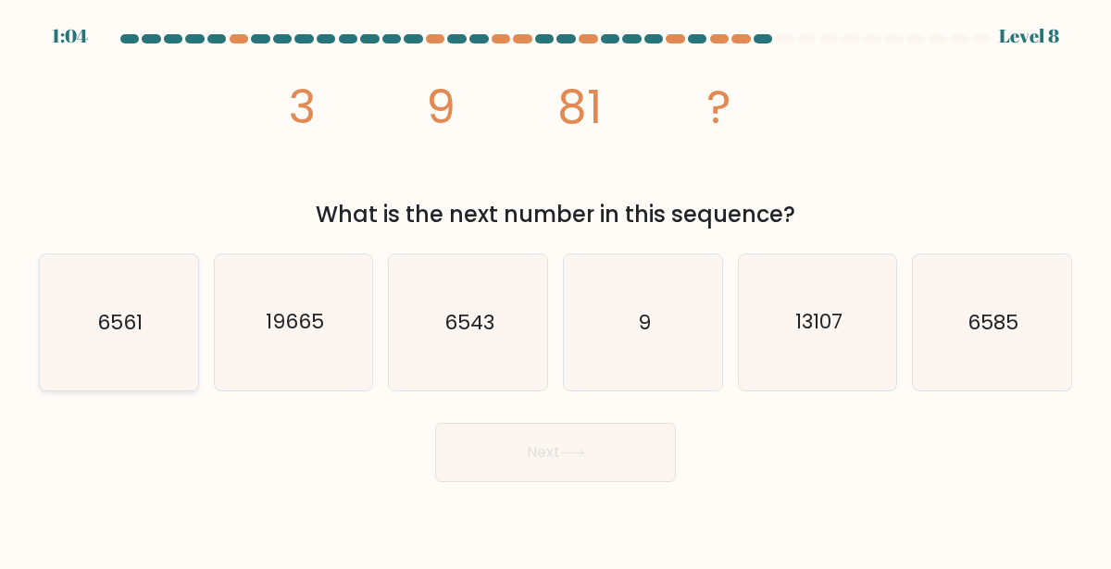
radio input "true"
click at [521, 451] on button "Next" at bounding box center [555, 452] width 241 height 59
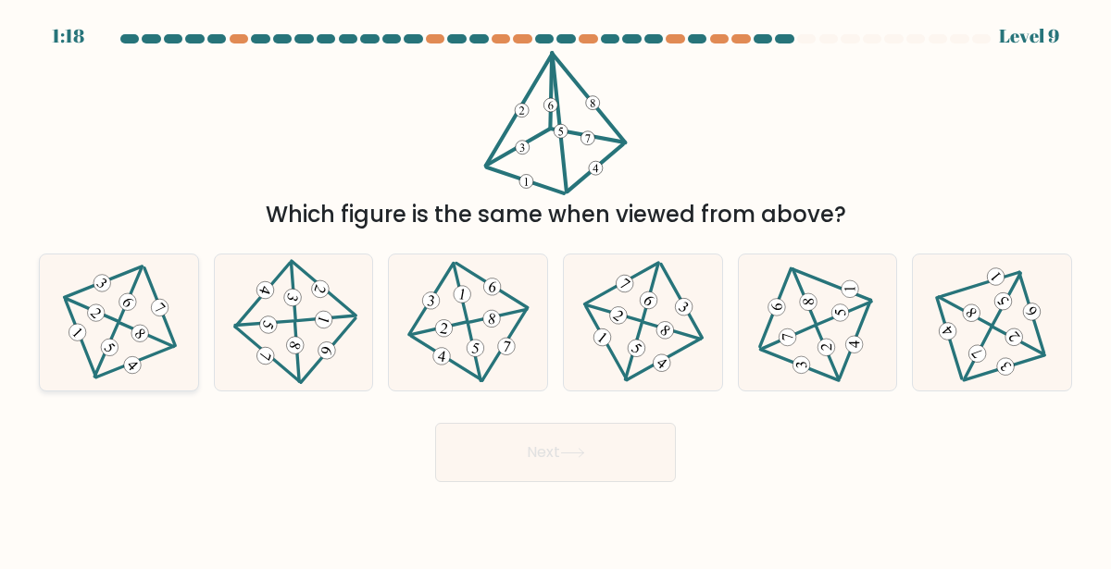
click at [108, 324] on icon at bounding box center [119, 322] width 110 height 108
click at [555, 290] on input "a." at bounding box center [555, 287] width 1 height 5
radio input "true"
click at [462, 442] on button "Next" at bounding box center [555, 452] width 241 height 59
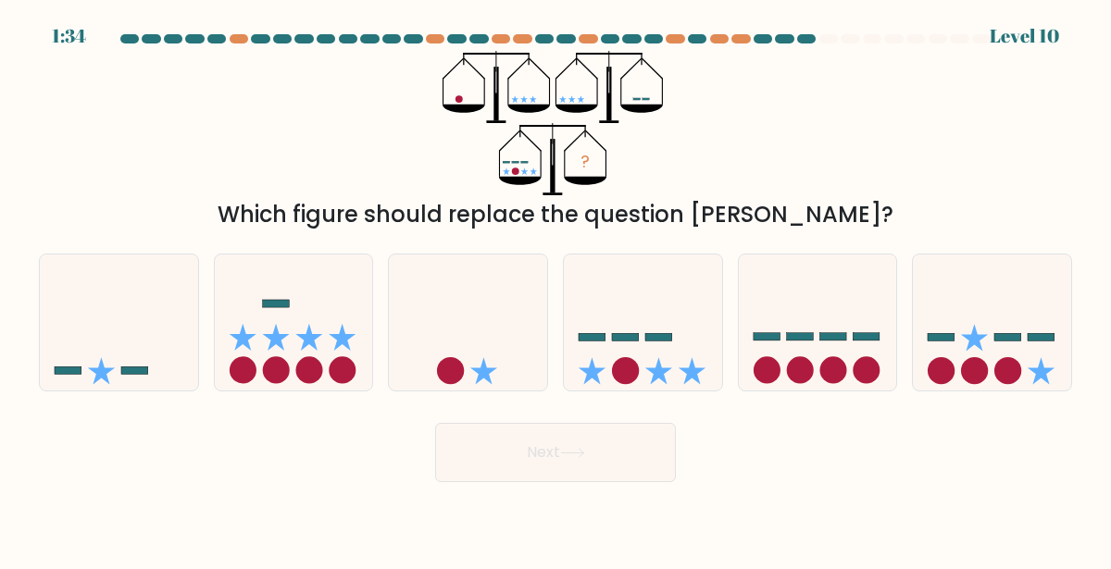
click at [124, 51] on div "? Which figure should replace the question mark?" at bounding box center [555, 141] width 1055 height 181
click at [130, 30] on div "1:33 Level 10" at bounding box center [555, 25] width 1111 height 50
click at [624, 324] on icon at bounding box center [643, 322] width 158 height 131
click at [556, 290] on input "d." at bounding box center [555, 287] width 1 height 5
radio input "true"
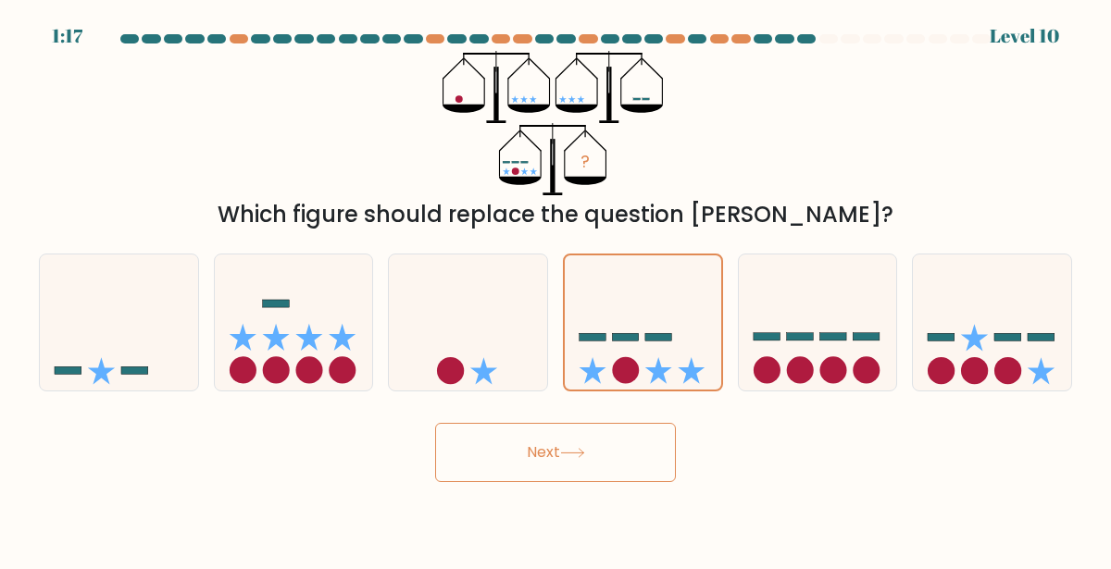
click at [567, 468] on button "Next" at bounding box center [555, 452] width 241 height 59
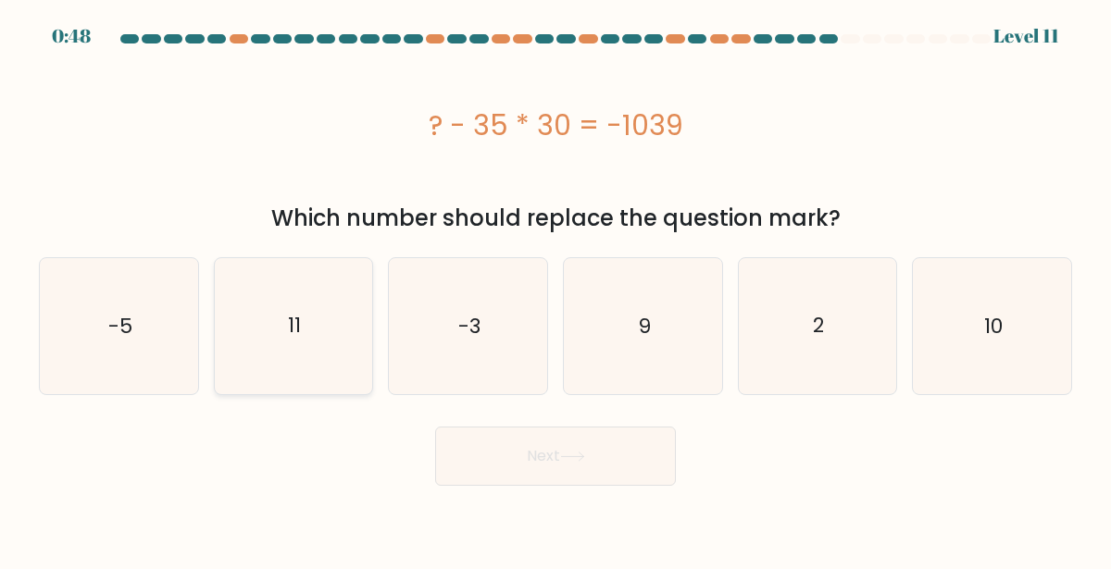
click at [264, 315] on icon "11" at bounding box center [294, 326] width 136 height 136
click at [555, 290] on input "b. 11" at bounding box center [555, 287] width 1 height 5
radio input "true"
click at [508, 467] on button "Next" at bounding box center [555, 456] width 241 height 59
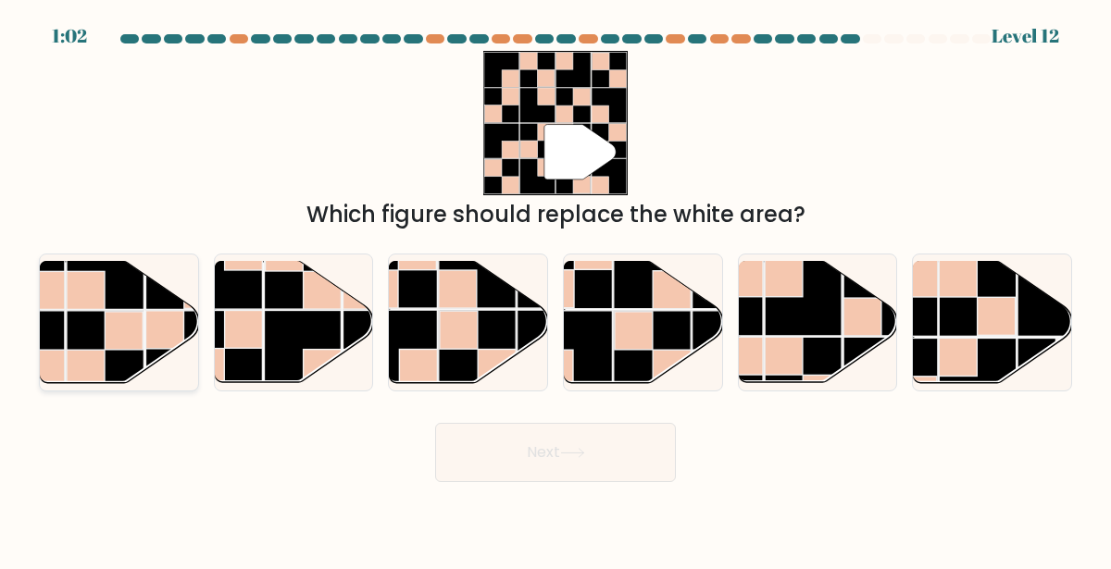
click at [97, 323] on rect at bounding box center [105, 349] width 77 height 77
click at [555, 290] on input "a." at bounding box center [555, 287] width 1 height 5
radio input "true"
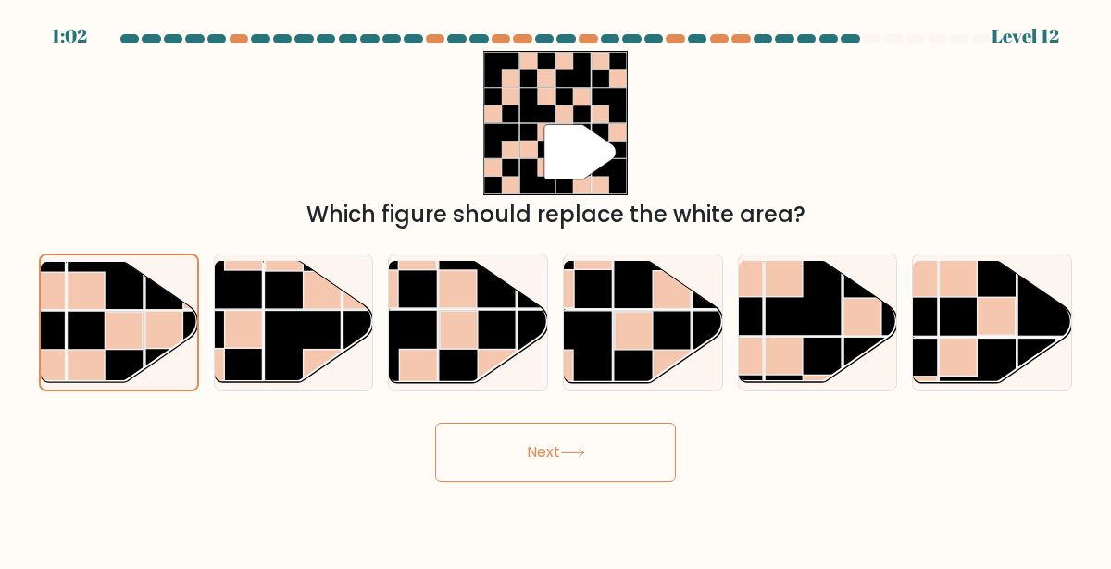
click at [470, 447] on button "Next" at bounding box center [555, 452] width 241 height 59
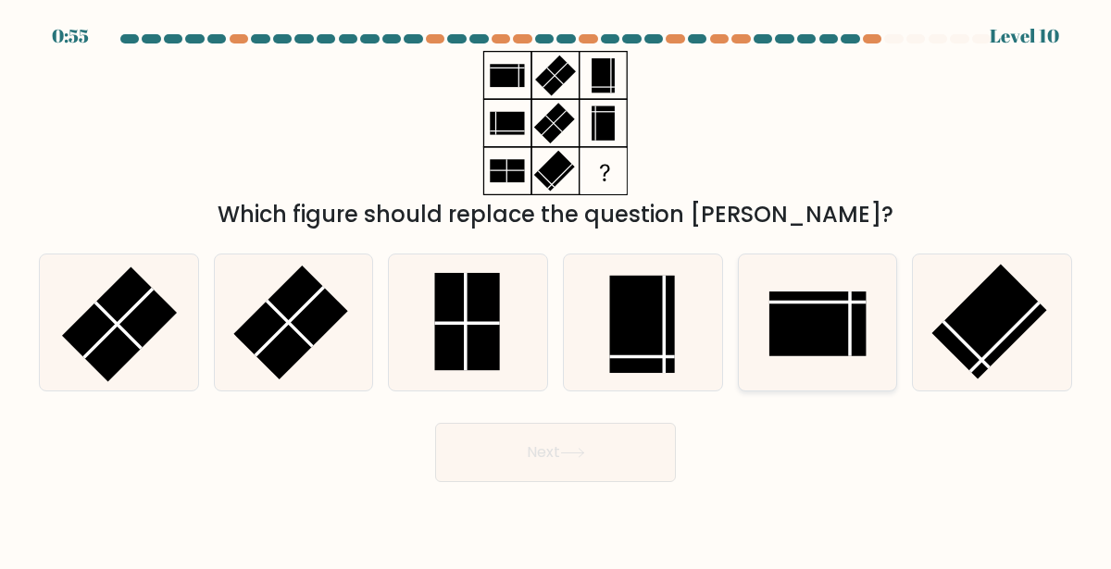
click at [810, 336] on rect at bounding box center [817, 325] width 97 height 65
click at [556, 290] on input "e." at bounding box center [555, 287] width 1 height 5
radio input "true"
click at [614, 452] on button "Next" at bounding box center [555, 452] width 241 height 59
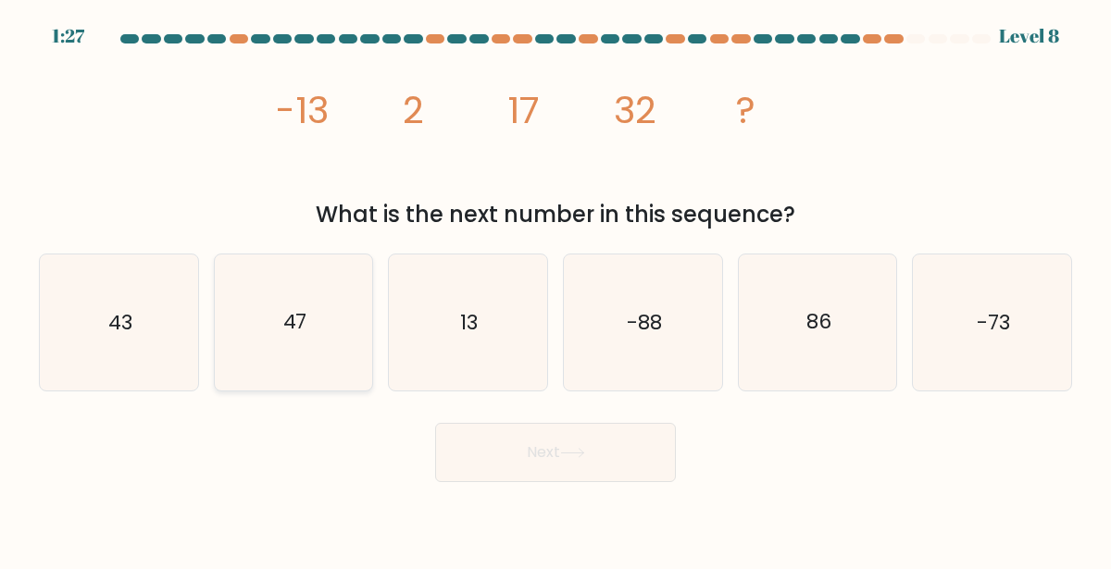
click at [301, 367] on icon "47" at bounding box center [294, 323] width 136 height 136
click at [555, 290] on input "b. 47" at bounding box center [555, 287] width 1 height 5
radio input "true"
click at [601, 466] on button "Next" at bounding box center [555, 452] width 241 height 59
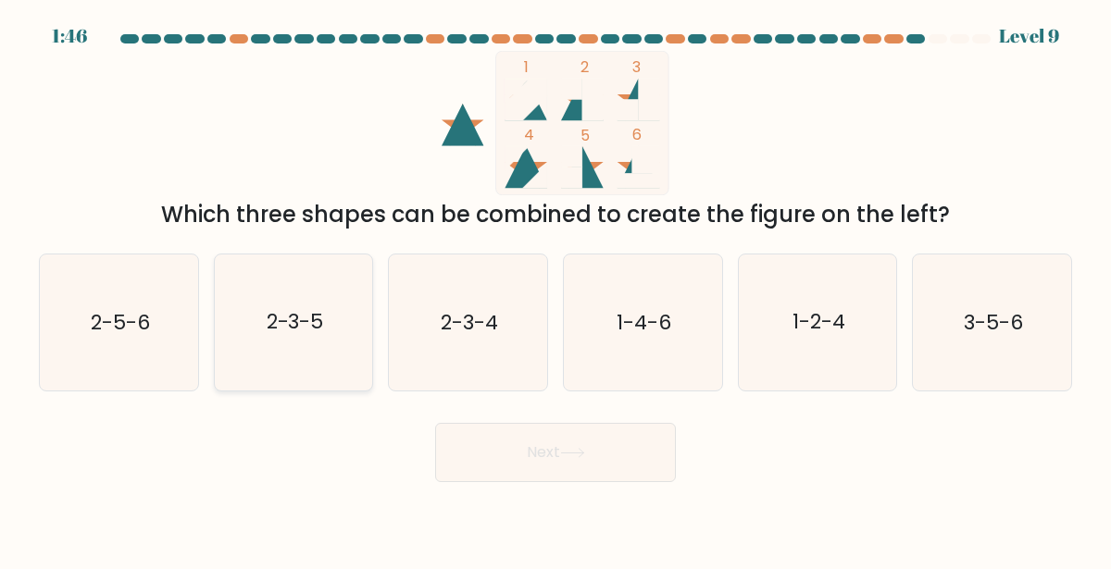
click at [301, 327] on text "2-3-5" at bounding box center [294, 322] width 57 height 29
click at [555, 290] on input "b. 2-3-5" at bounding box center [555, 287] width 1 height 5
radio input "true"
click at [566, 442] on button "Next" at bounding box center [555, 452] width 241 height 59
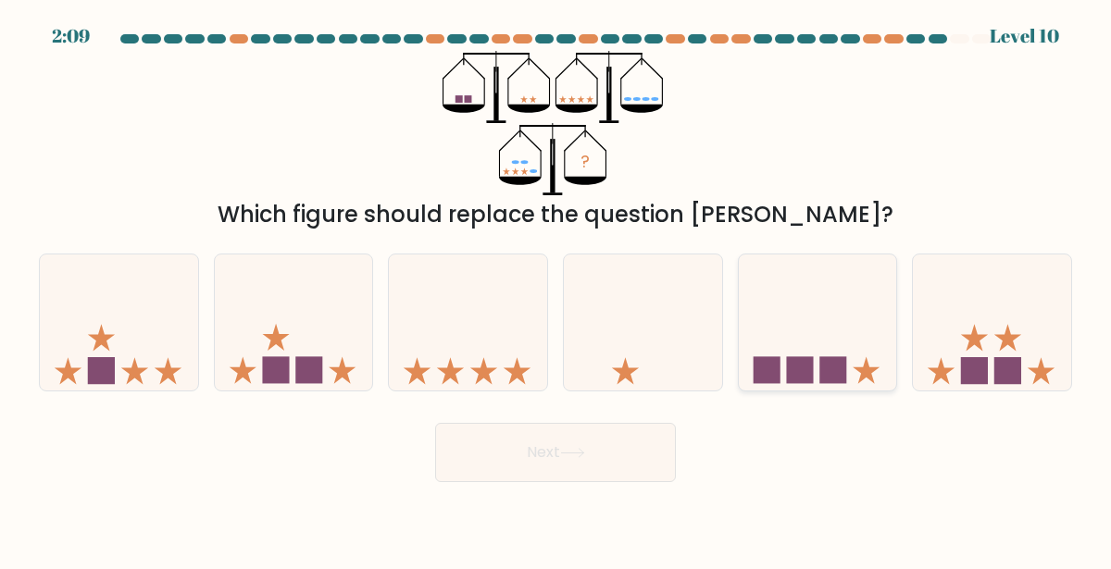
click at [857, 324] on icon at bounding box center [818, 322] width 158 height 131
click at [556, 290] on input "e." at bounding box center [555, 287] width 1 height 5
radio input "true"
click at [590, 467] on button "Next" at bounding box center [555, 452] width 241 height 59
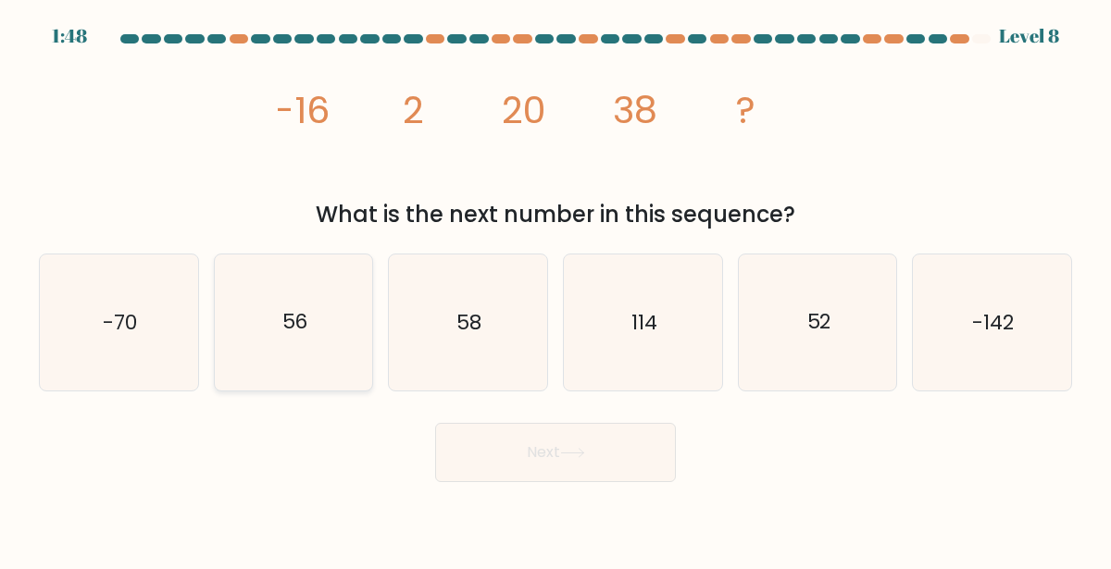
click at [323, 390] on icon "56" at bounding box center [294, 323] width 136 height 136
click at [555, 290] on input "b. 56" at bounding box center [555, 287] width 1 height 5
radio input "true"
click at [543, 445] on button "Next" at bounding box center [555, 452] width 241 height 59
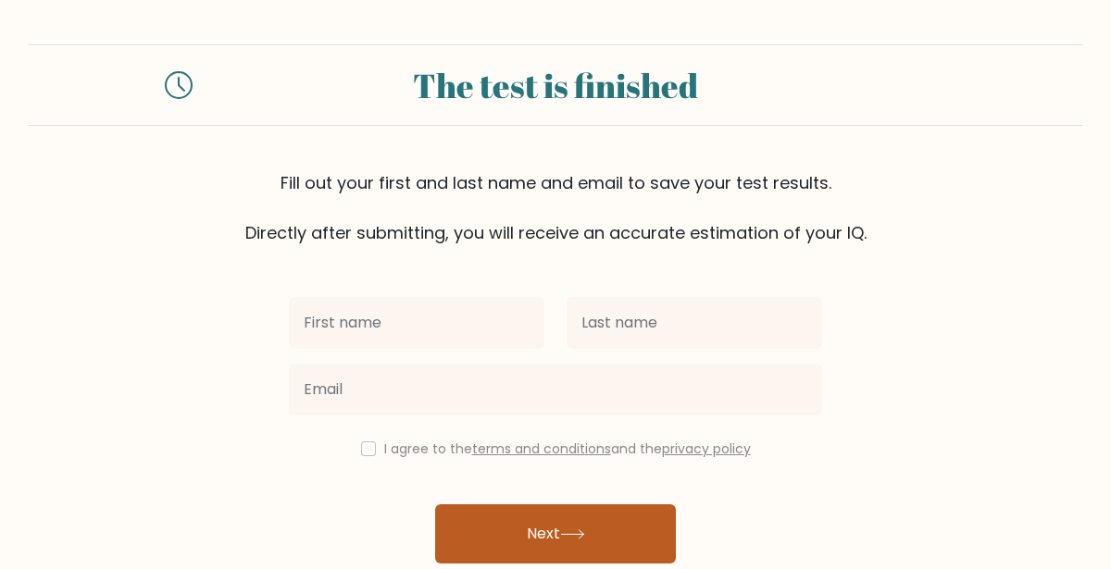
click at [489, 525] on button "Next" at bounding box center [555, 533] width 241 height 59
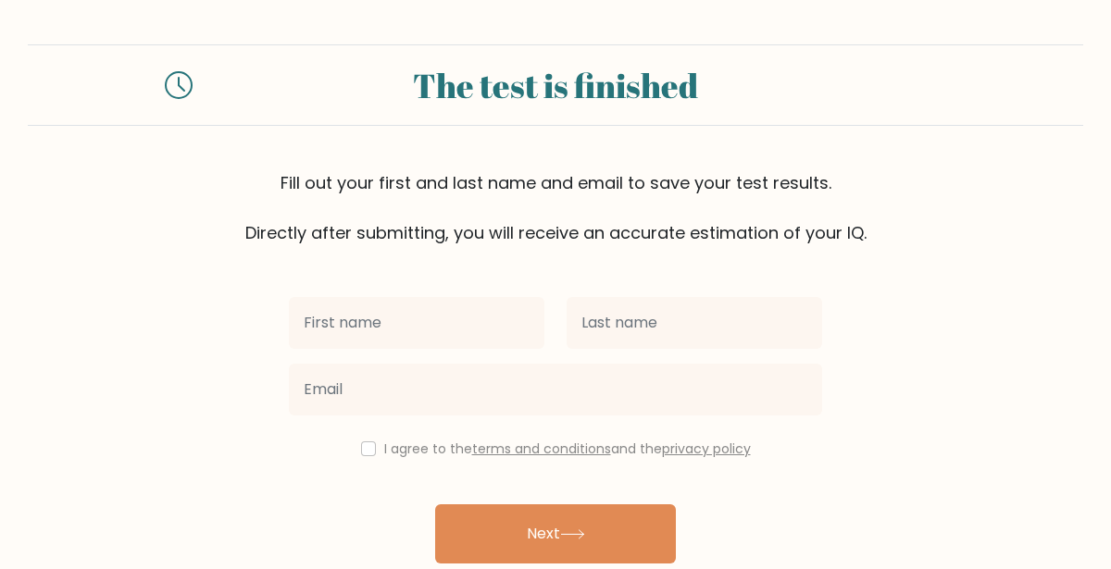
click at [337, 479] on div "I agree to the terms and conditions and the privacy policy Next Already have an…" at bounding box center [555, 425] width 555 height 360
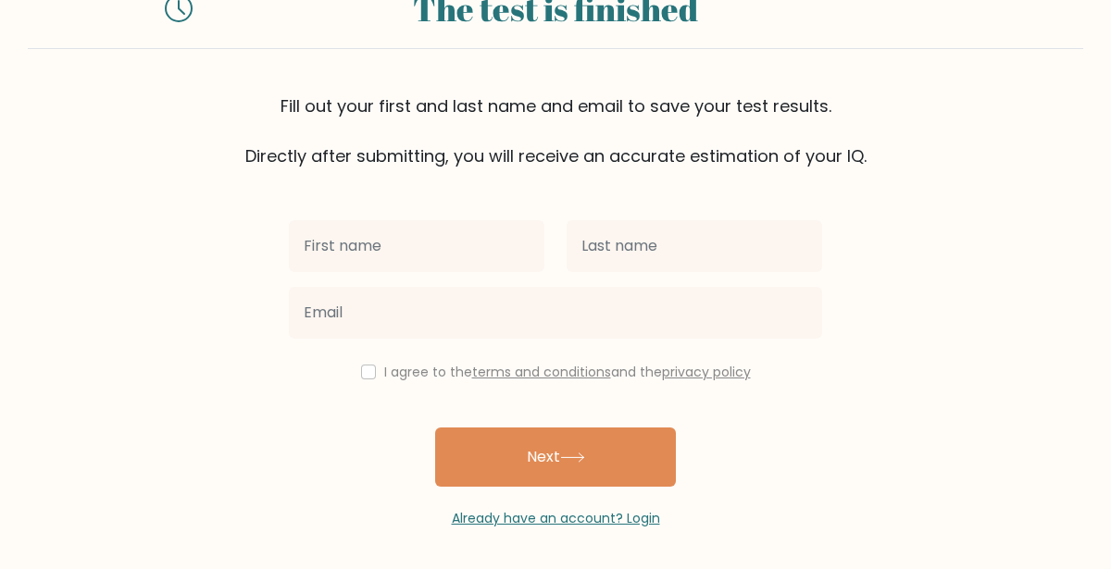
scroll to position [79, 0]
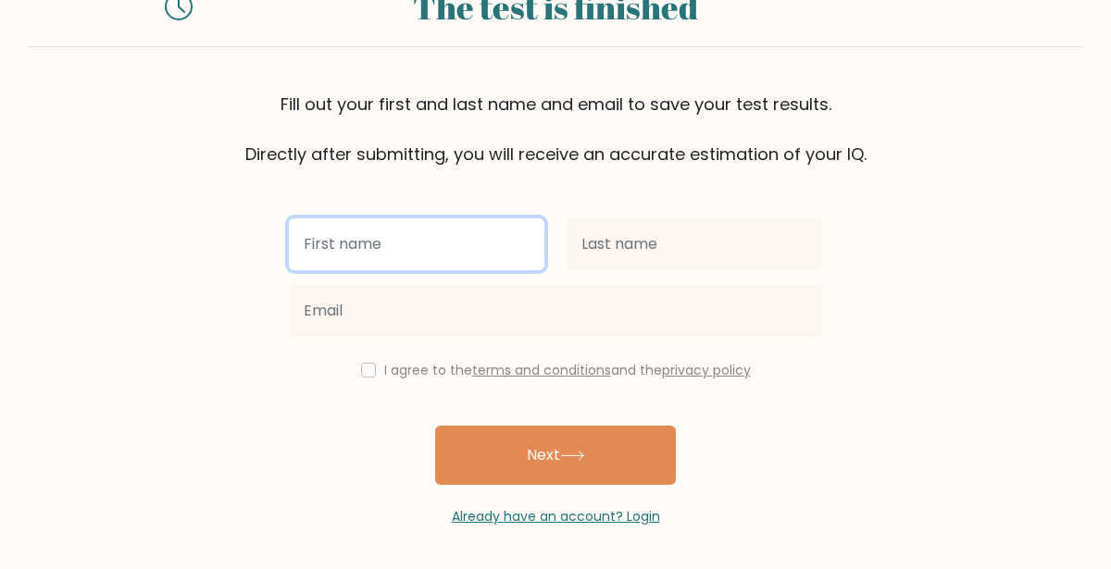
click at [335, 236] on input "text" at bounding box center [416, 244] width 255 height 52
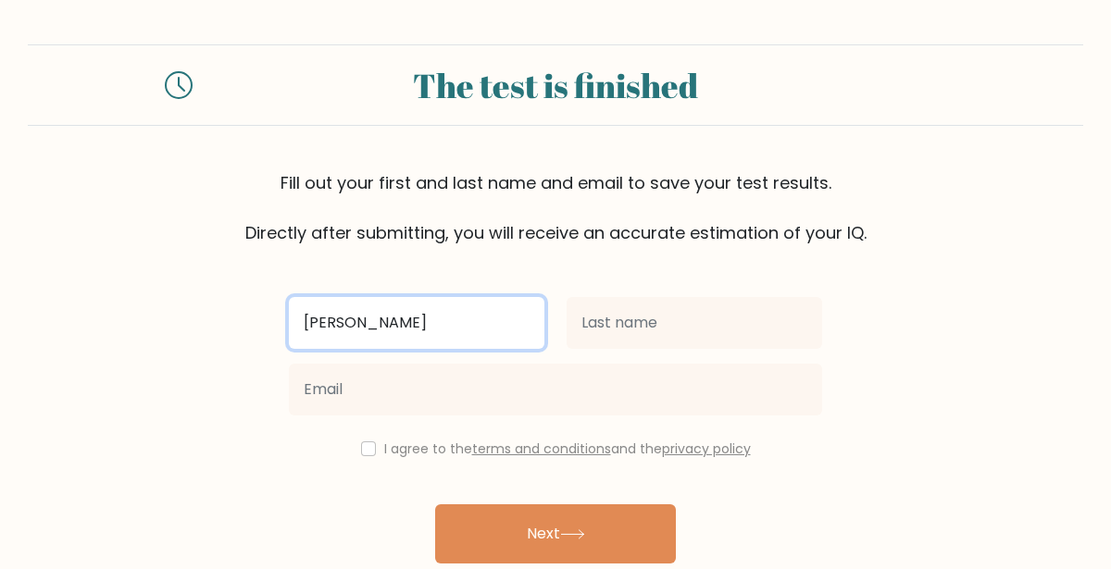
type input "[PERSON_NAME]"
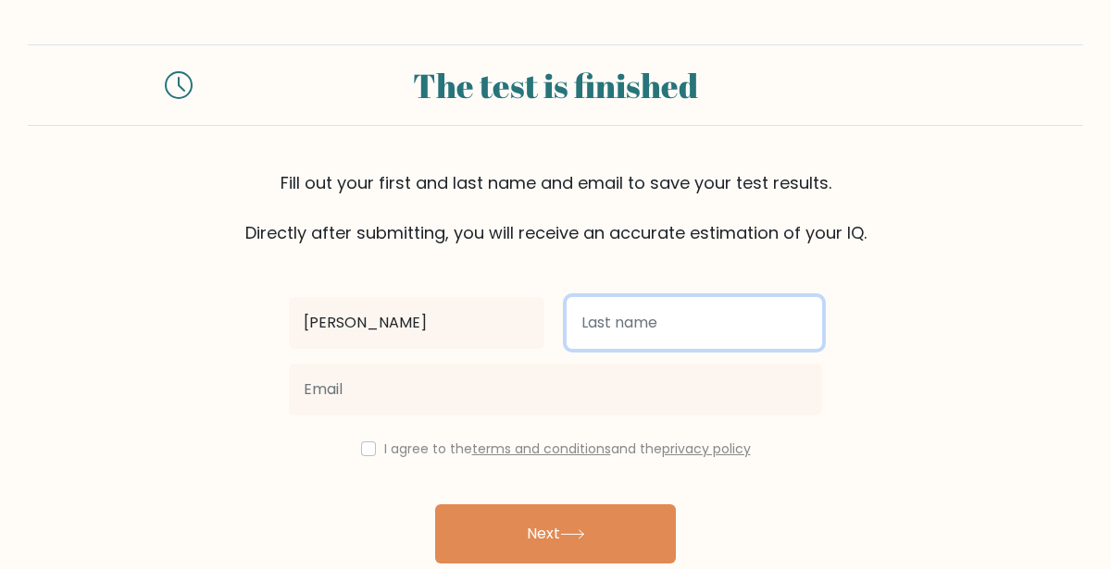
click at [758, 328] on input "text" at bounding box center [693, 323] width 255 height 52
type input "[PERSON_NAME]"
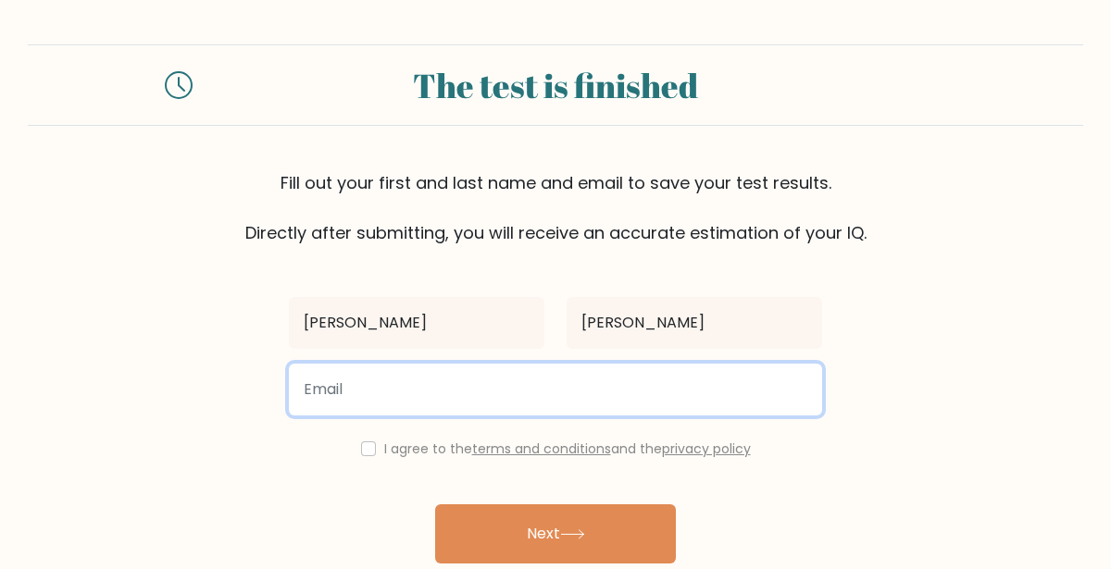
click at [604, 407] on input "email" at bounding box center [555, 390] width 533 height 52
type input "Gabriellek13@educbe.ca"
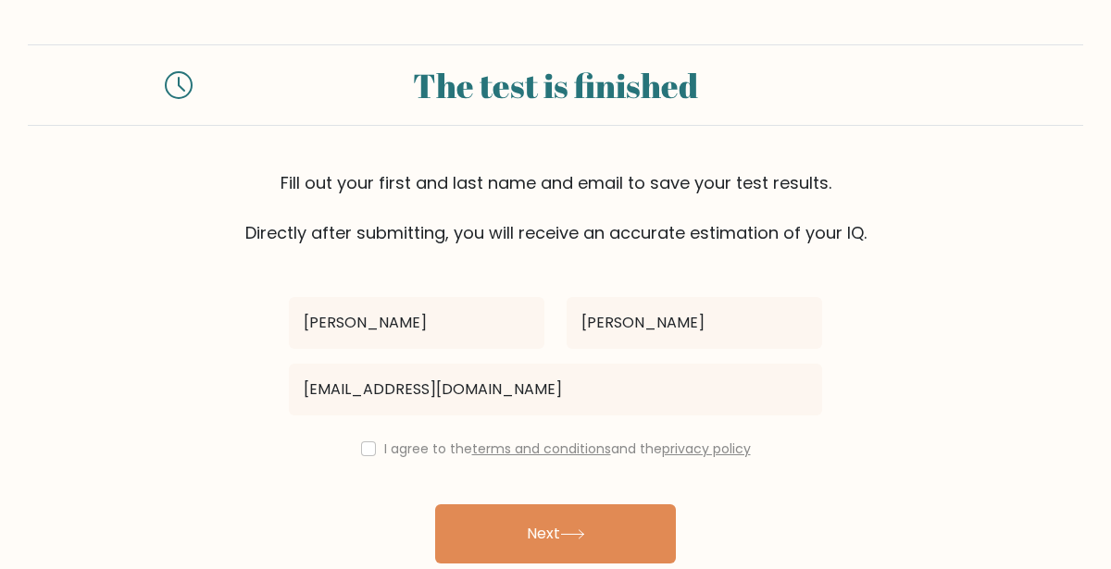
click at [304, 473] on div "Anna anna Gabriellek13@educbe.ca I agree to the terms and conditions and the pr…" at bounding box center [555, 425] width 555 height 360
click at [371, 446] on div "I agree to the terms and conditions and the privacy policy" at bounding box center [555, 449] width 555 height 22
click at [362, 449] on input "checkbox" at bounding box center [368, 449] width 15 height 15
checkbox input "true"
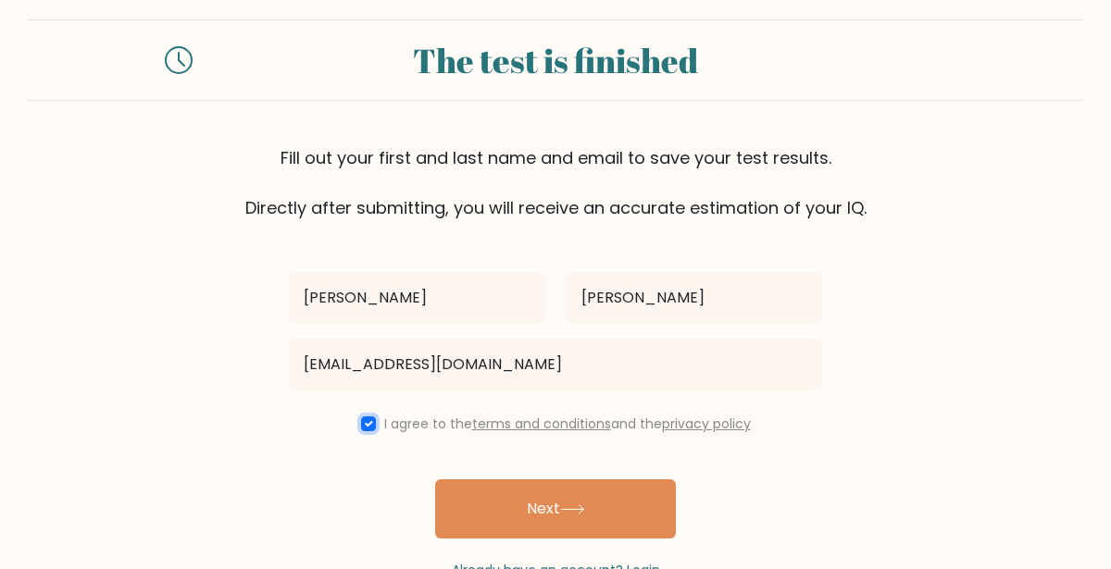
scroll to position [38, 0]
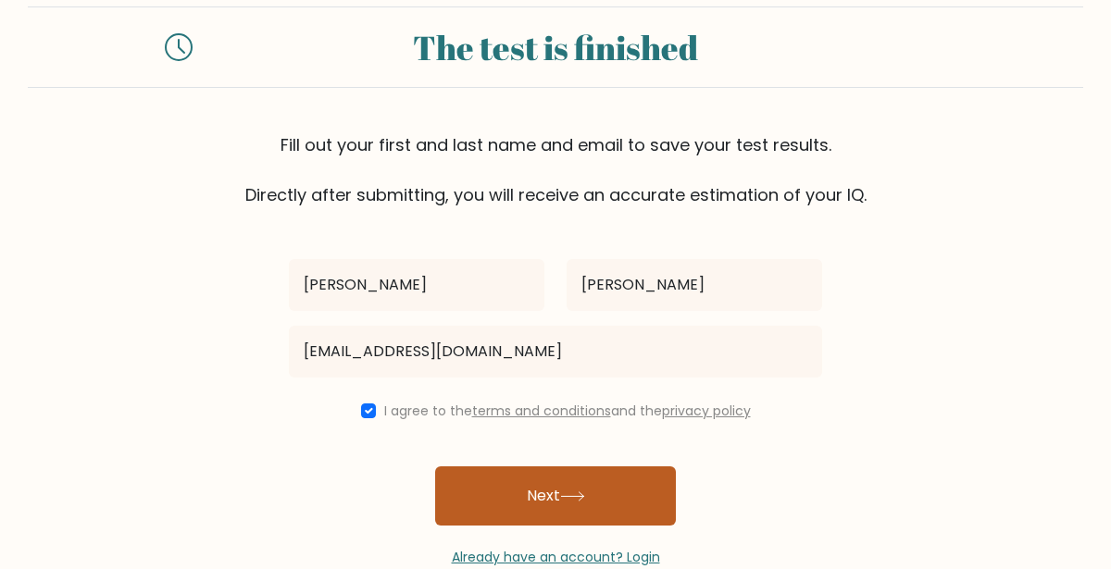
click at [490, 494] on button "Next" at bounding box center [555, 496] width 241 height 59
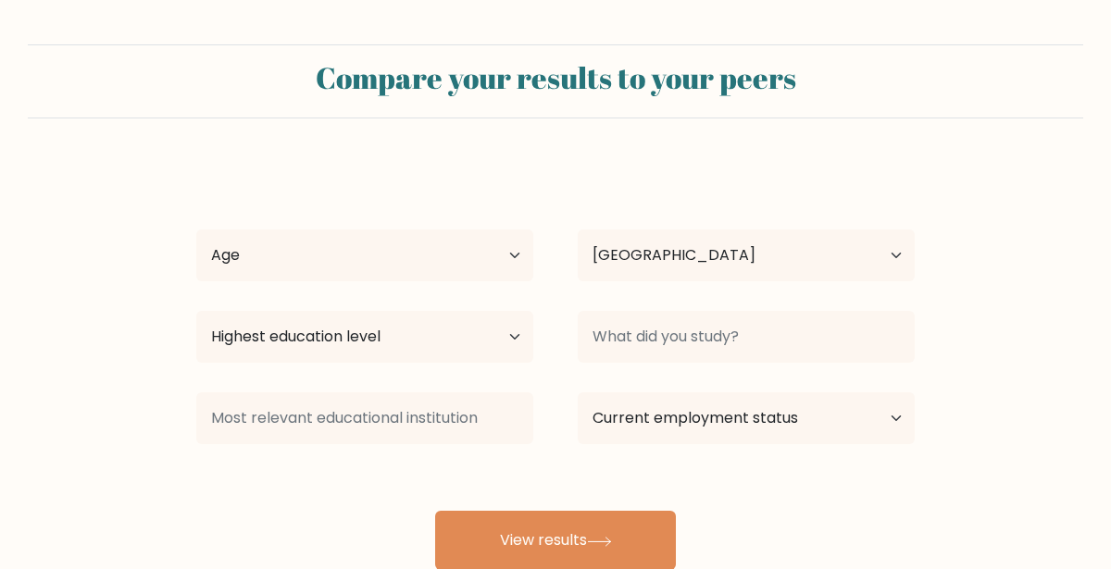
select select "CA"
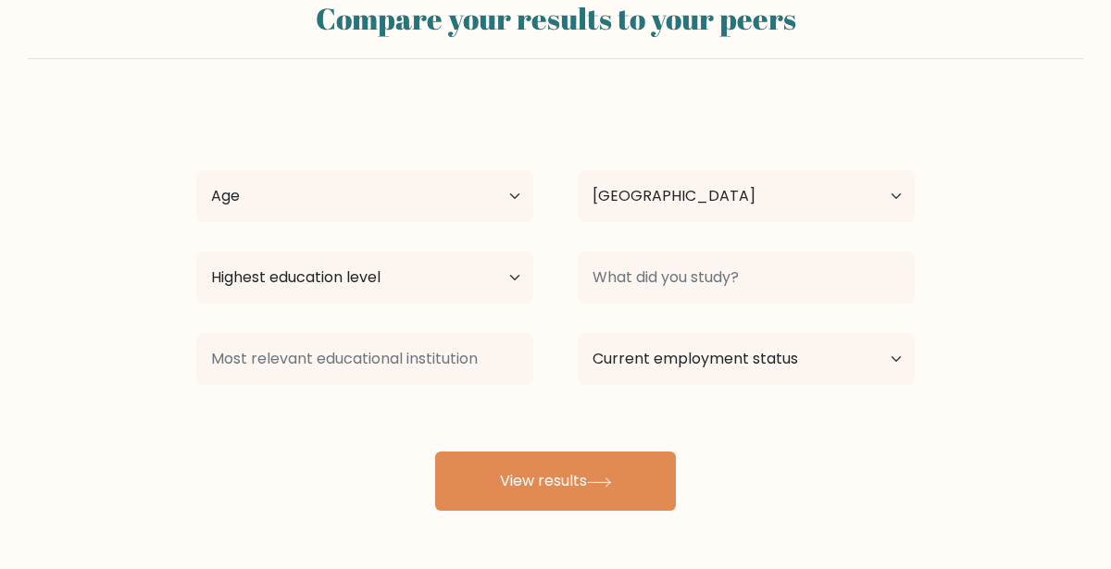
scroll to position [61, 0]
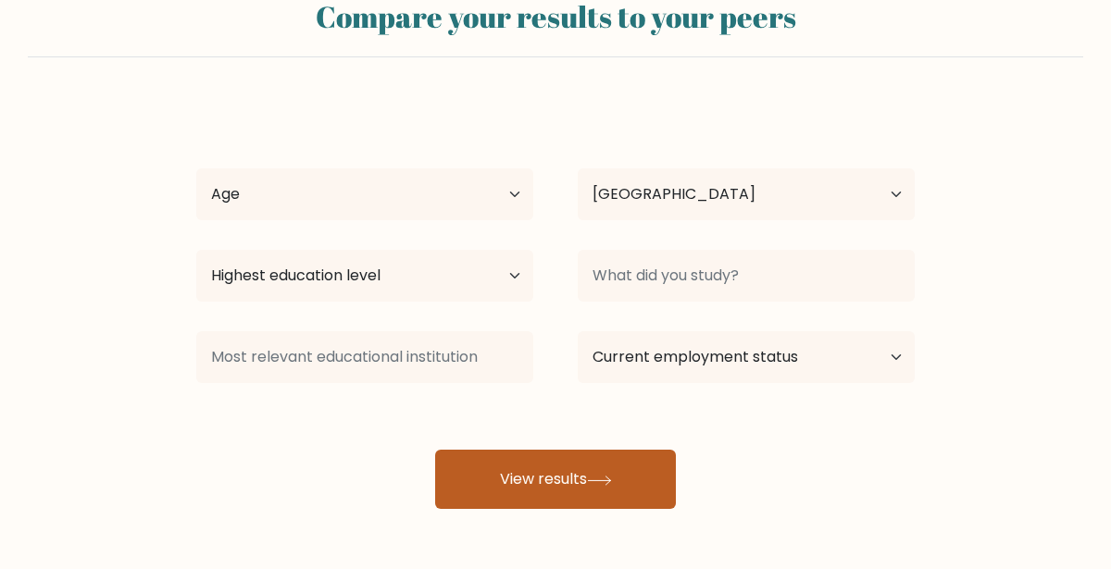
click at [507, 473] on button "View results" at bounding box center [555, 479] width 241 height 59
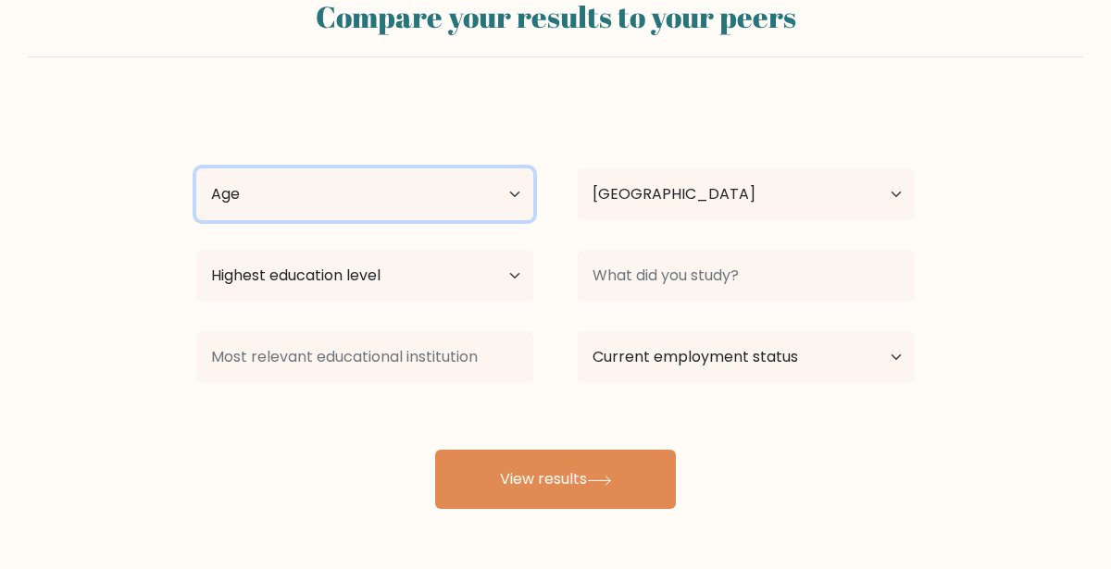
click at [281, 183] on select "Age Under [DEMOGRAPHIC_DATA] [DEMOGRAPHIC_DATA] [DEMOGRAPHIC_DATA] [DEMOGRAPHIC…" at bounding box center [364, 194] width 337 height 52
select select "min_18"
click at [196, 168] on select "Age Under [DEMOGRAPHIC_DATA] [DEMOGRAPHIC_DATA] [DEMOGRAPHIC_DATA] [DEMOGRAPHIC…" at bounding box center [364, 194] width 337 height 52
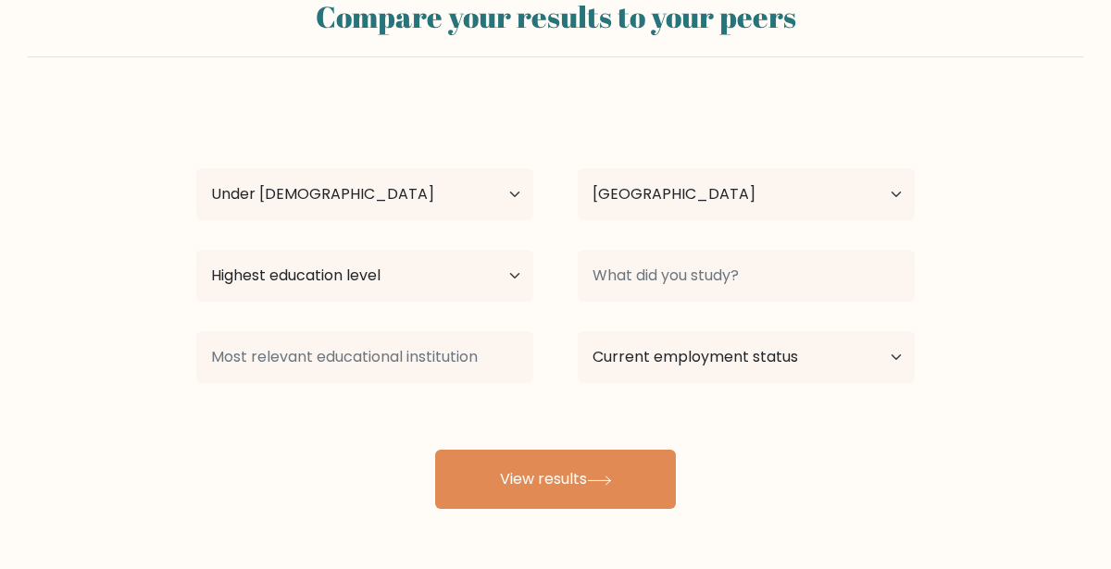
click at [129, 235] on form "Compare your results to your peers [PERSON_NAME] [PERSON_NAME] Age Under [DEMOG…" at bounding box center [555, 246] width 1111 height 526
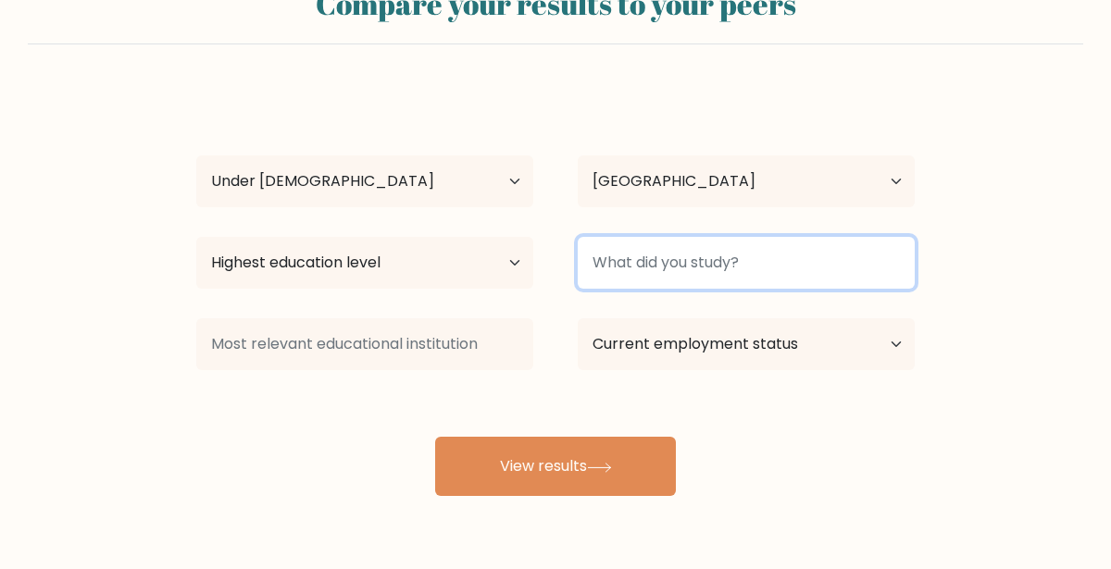
click at [759, 270] on input at bounding box center [746, 263] width 337 height 52
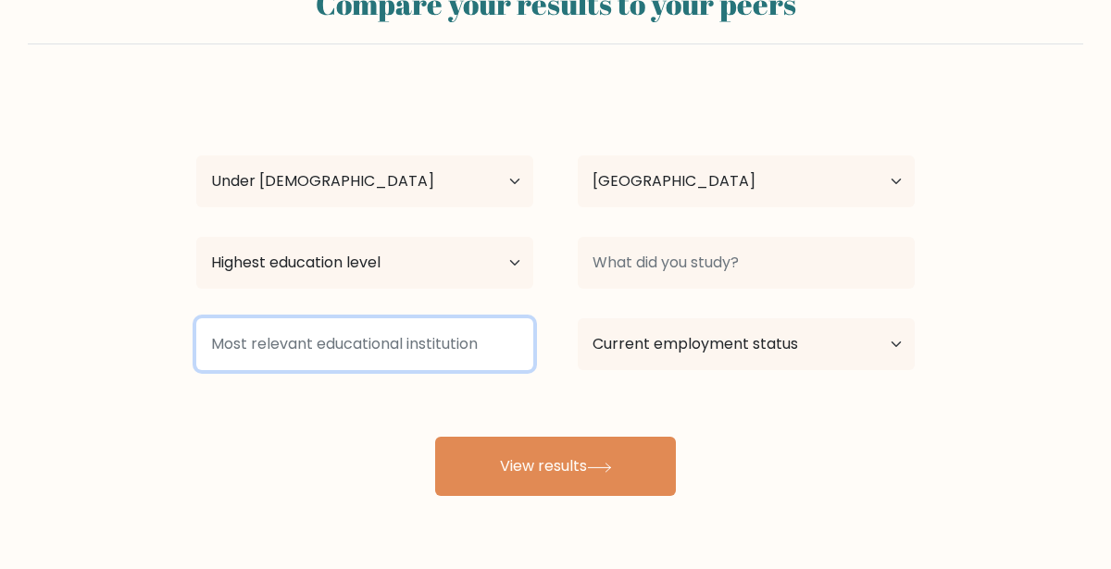
click at [380, 357] on input at bounding box center [364, 344] width 337 height 52
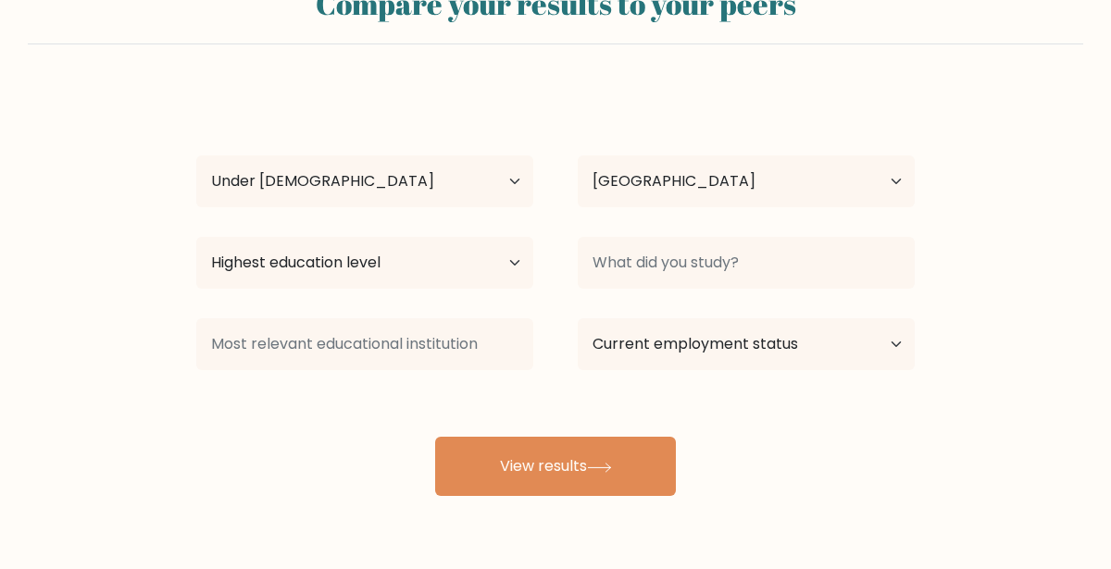
click at [352, 414] on div "[PERSON_NAME] [PERSON_NAME] Age Under [DEMOGRAPHIC_DATA] [DEMOGRAPHIC_DATA] [DE…" at bounding box center [555, 292] width 741 height 407
